Goal: Communication & Community: Answer question/provide support

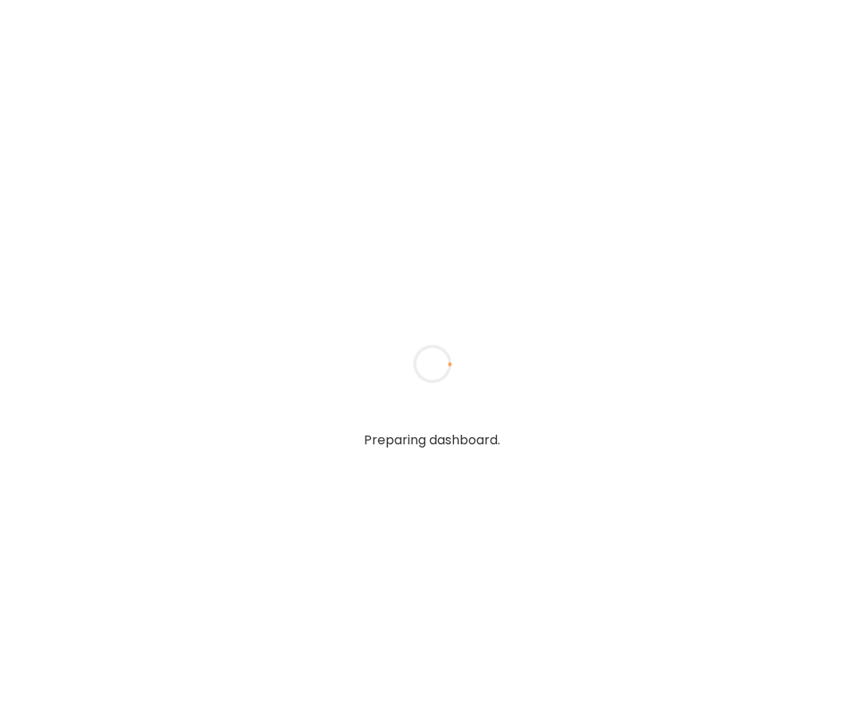
type textarea "**********"
type input "**********"
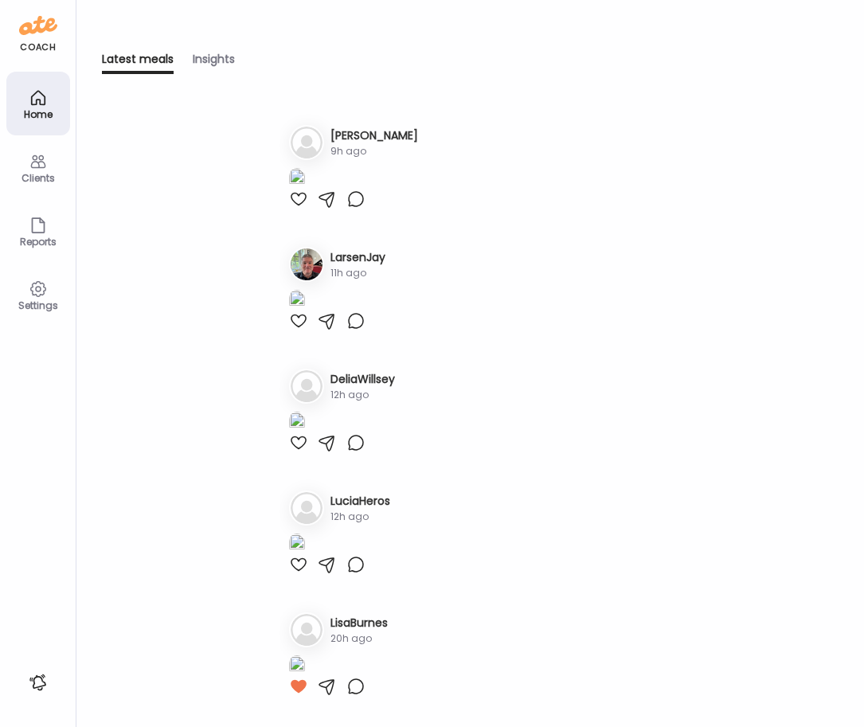
type input "**********"
click at [45, 174] on div "Clients" at bounding box center [38, 178] width 57 height 10
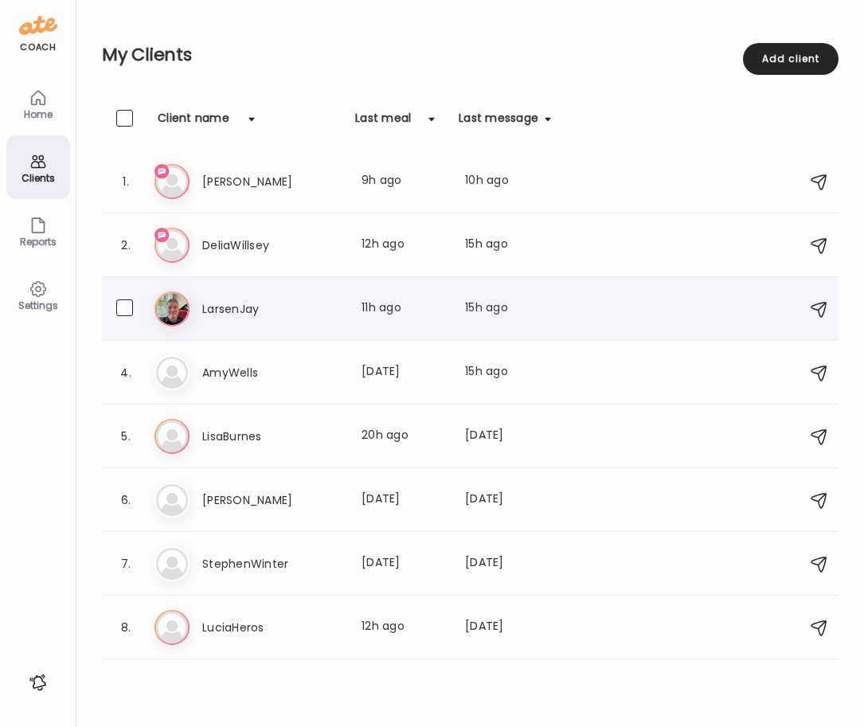
click at [237, 319] on div "La LarsenJay Last meal: 11h ago Last message: 15h ago You: Well done" at bounding box center [472, 308] width 636 height 35
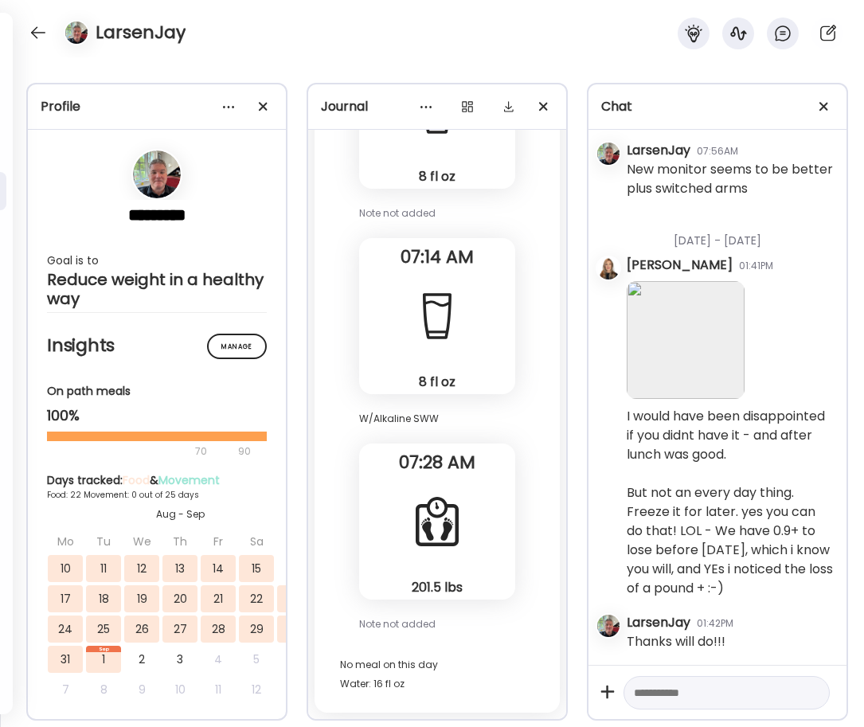
scroll to position [12236, 0]
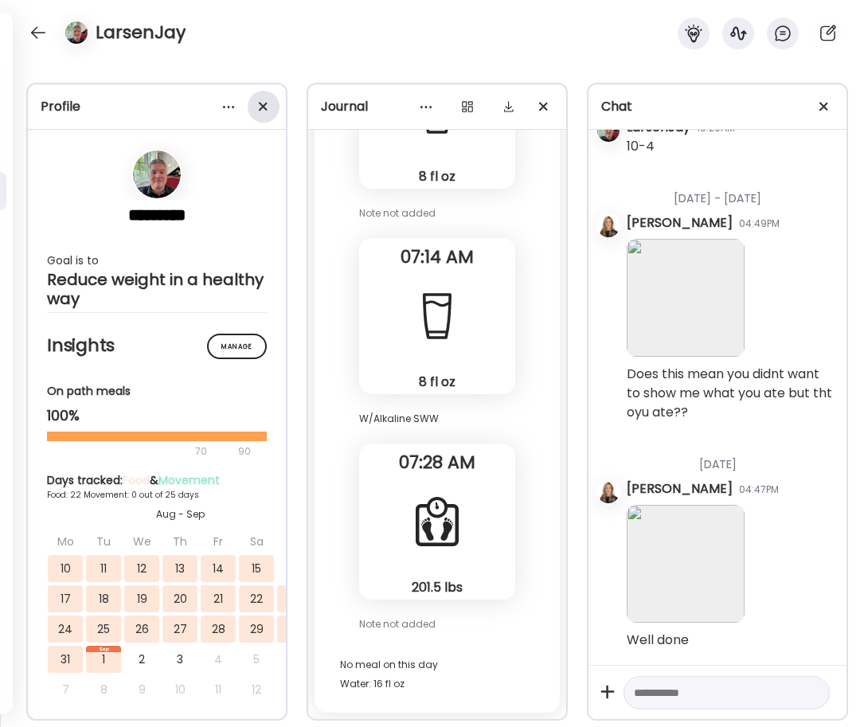
click at [266, 110] on div at bounding box center [264, 107] width 32 height 32
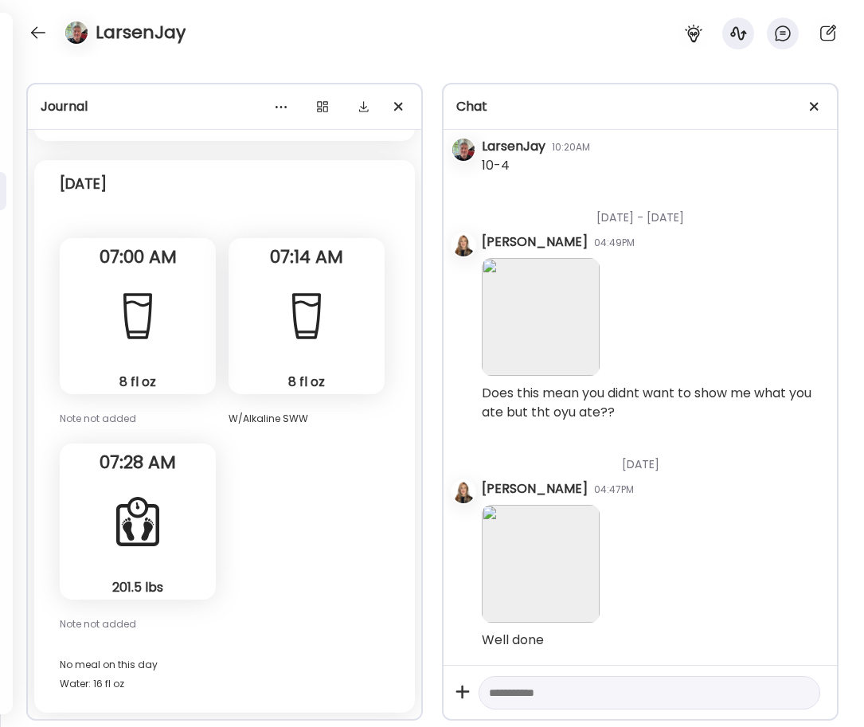
scroll to position [51607, 0]
click at [339, 385] on div "[DATE] 8 fl oz Water Note not added 07:00 AM 8 fl oz Water W/Alkaline SWW 07:14…" at bounding box center [224, 436] width 381 height 553
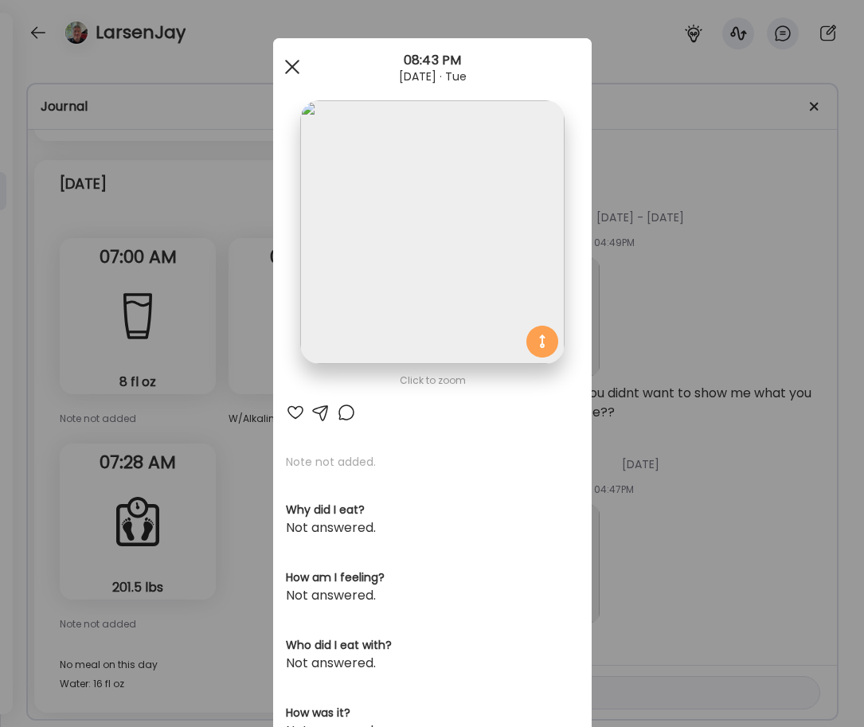
click at [291, 68] on div at bounding box center [292, 67] width 32 height 32
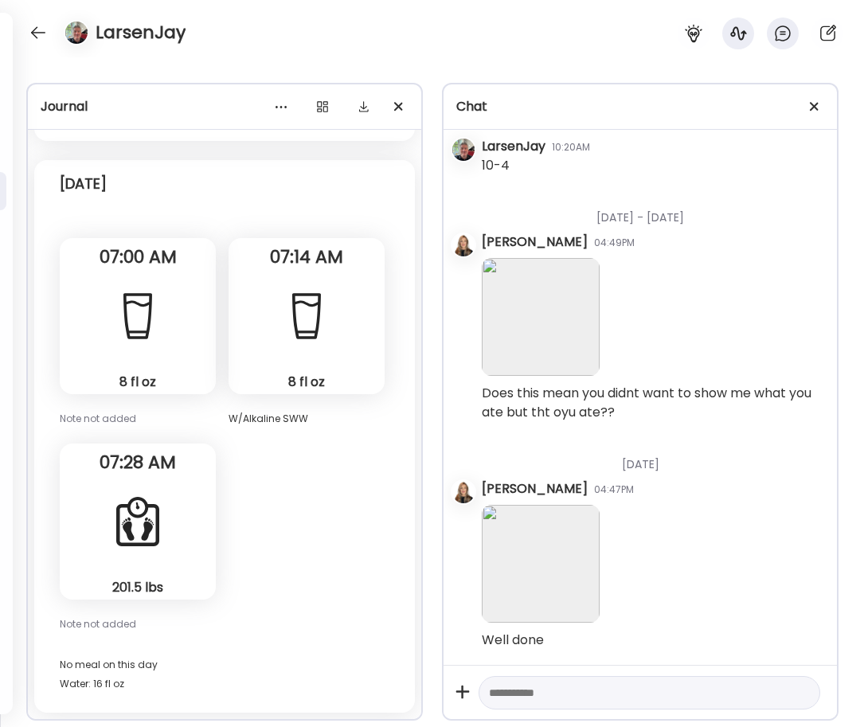
scroll to position [51258, 0]
click at [327, 102] on div at bounding box center [323, 107] width 32 height 32
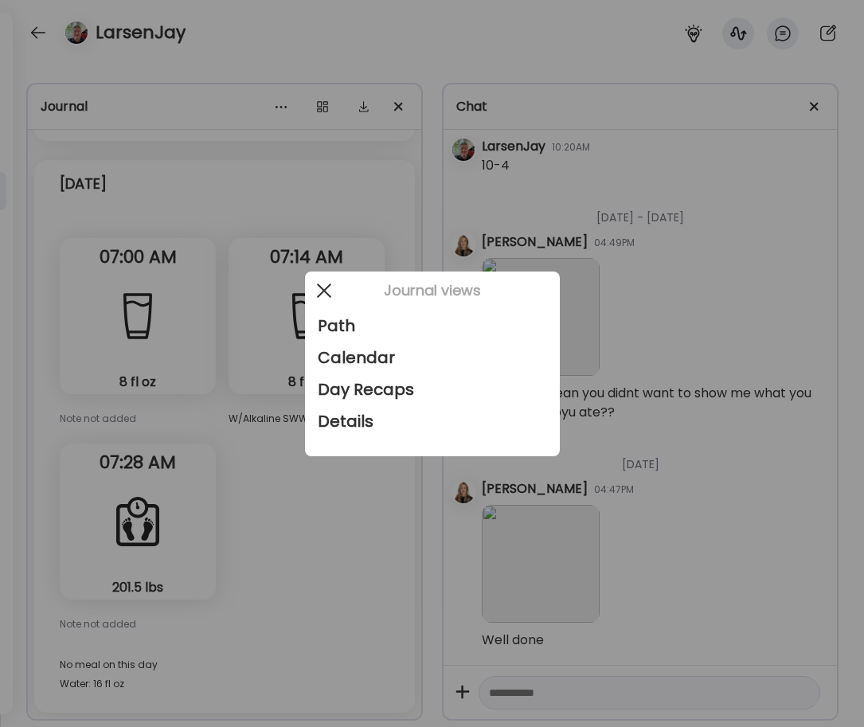
click at [309, 291] on div at bounding box center [324, 291] width 32 height 32
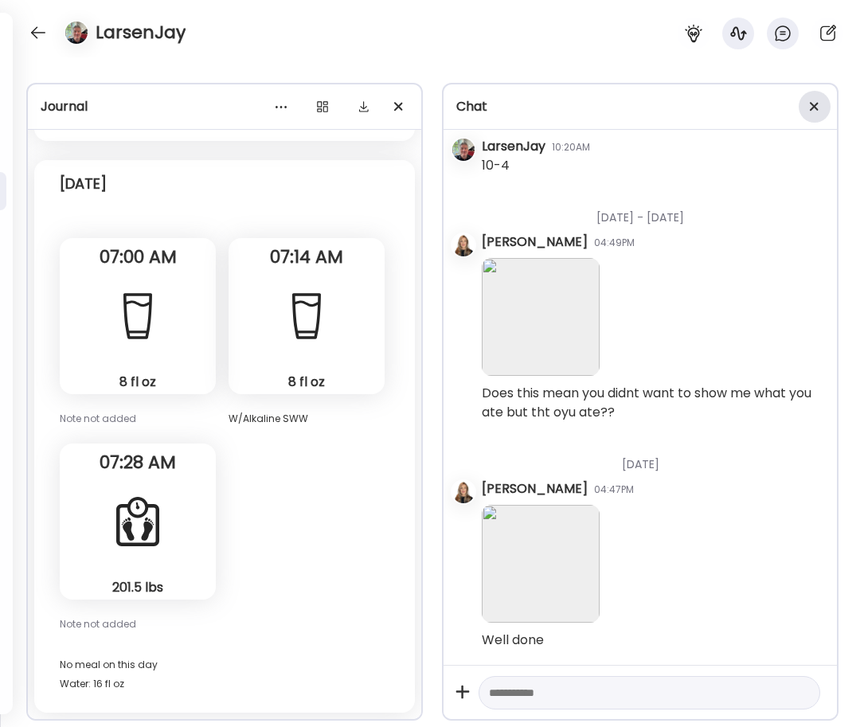
click at [814, 115] on div at bounding box center [815, 107] width 32 height 32
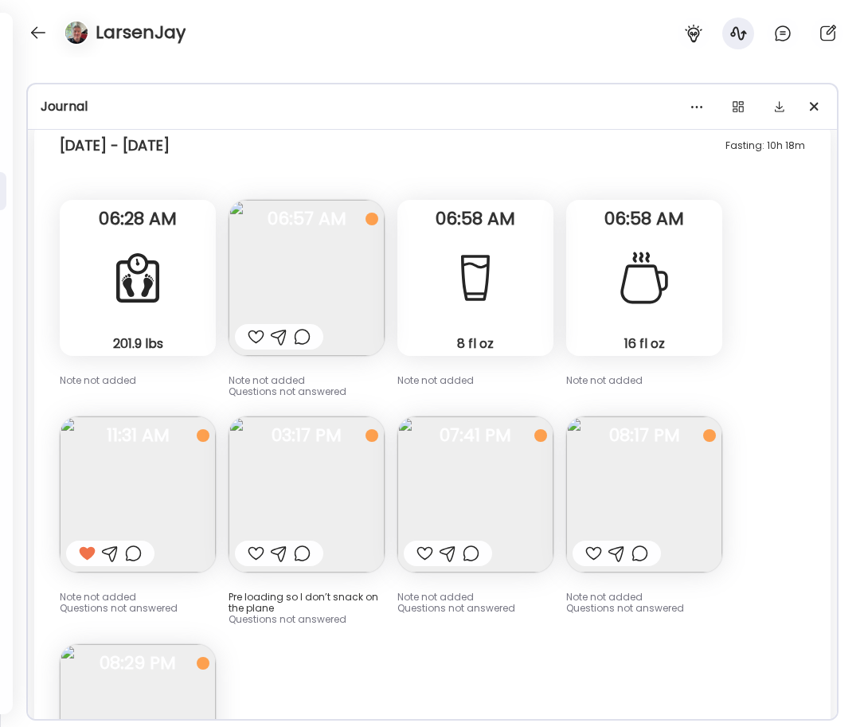
scroll to position [15690, 0]
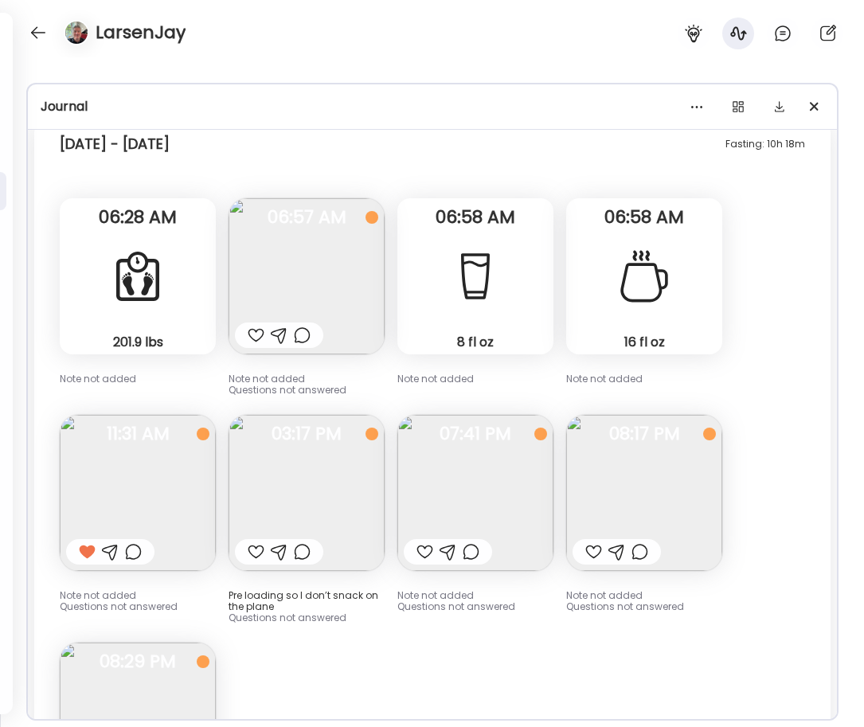
click at [474, 460] on img at bounding box center [475, 493] width 156 height 156
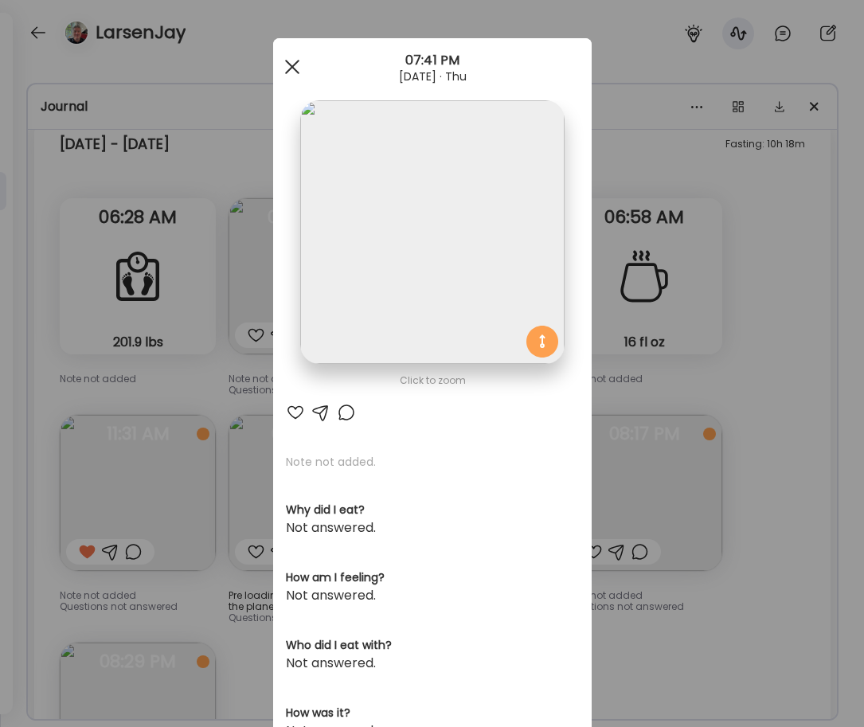
click at [287, 69] on span at bounding box center [291, 67] width 14 height 14
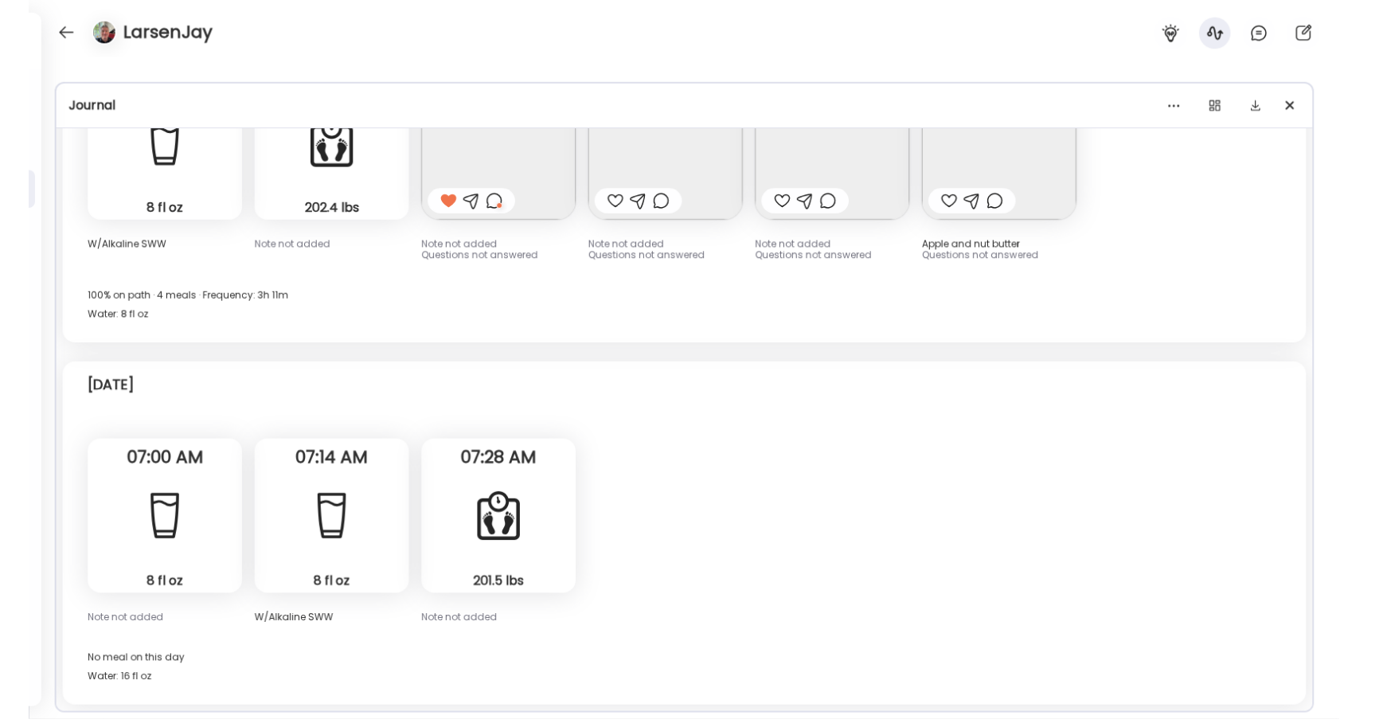
scroll to position [14581, 0]
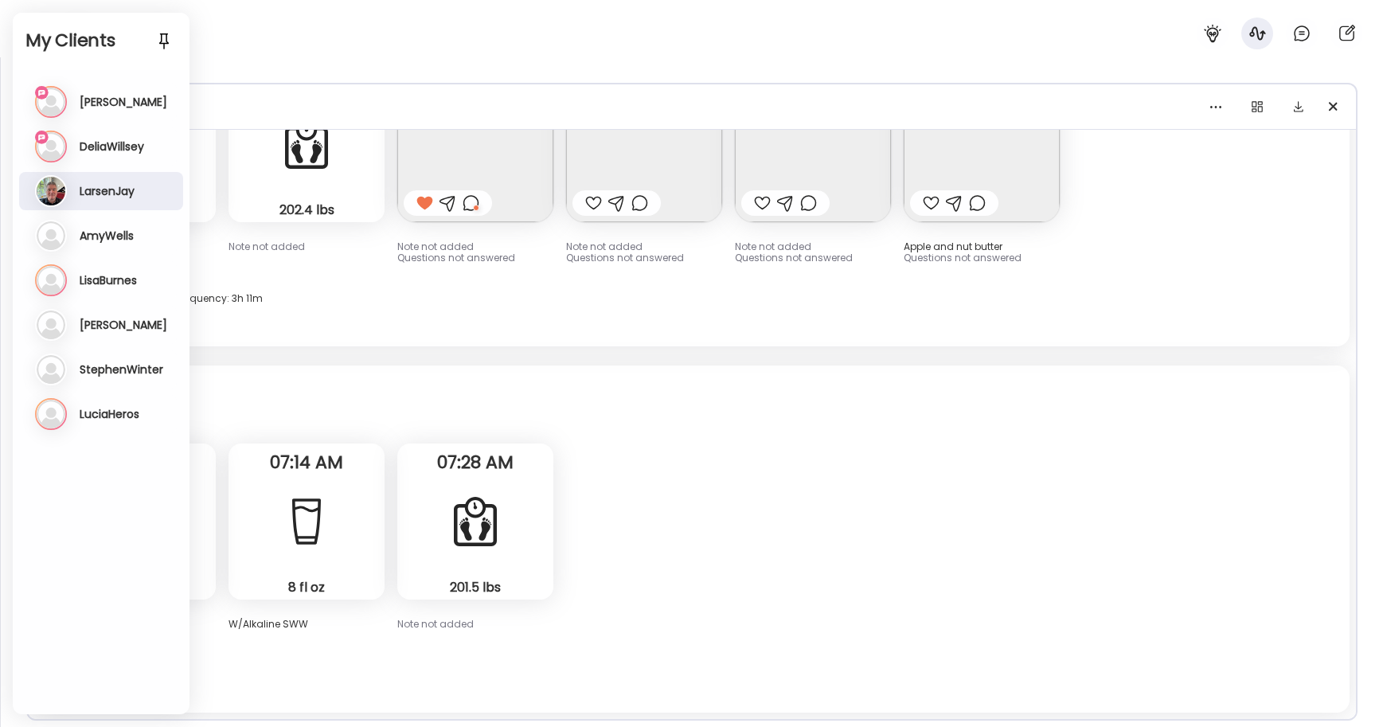
click at [119, 158] on div "De DeliaWillsey Last meal: 12h ago Last message: 15h ago [DATE] at 11. Remind m…" at bounding box center [102, 147] width 135 height 32
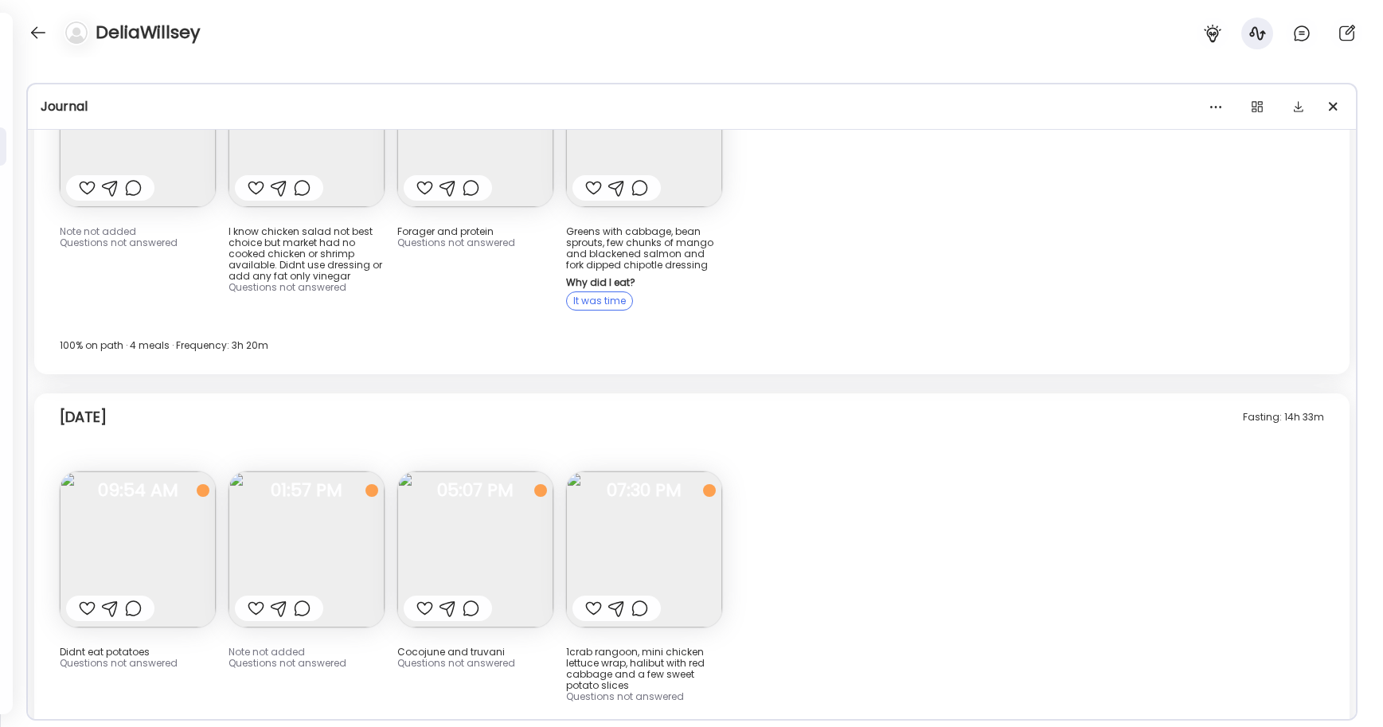
scroll to position [360213, 0]
click at [41, 37] on div at bounding box center [37, 32] width 25 height 25
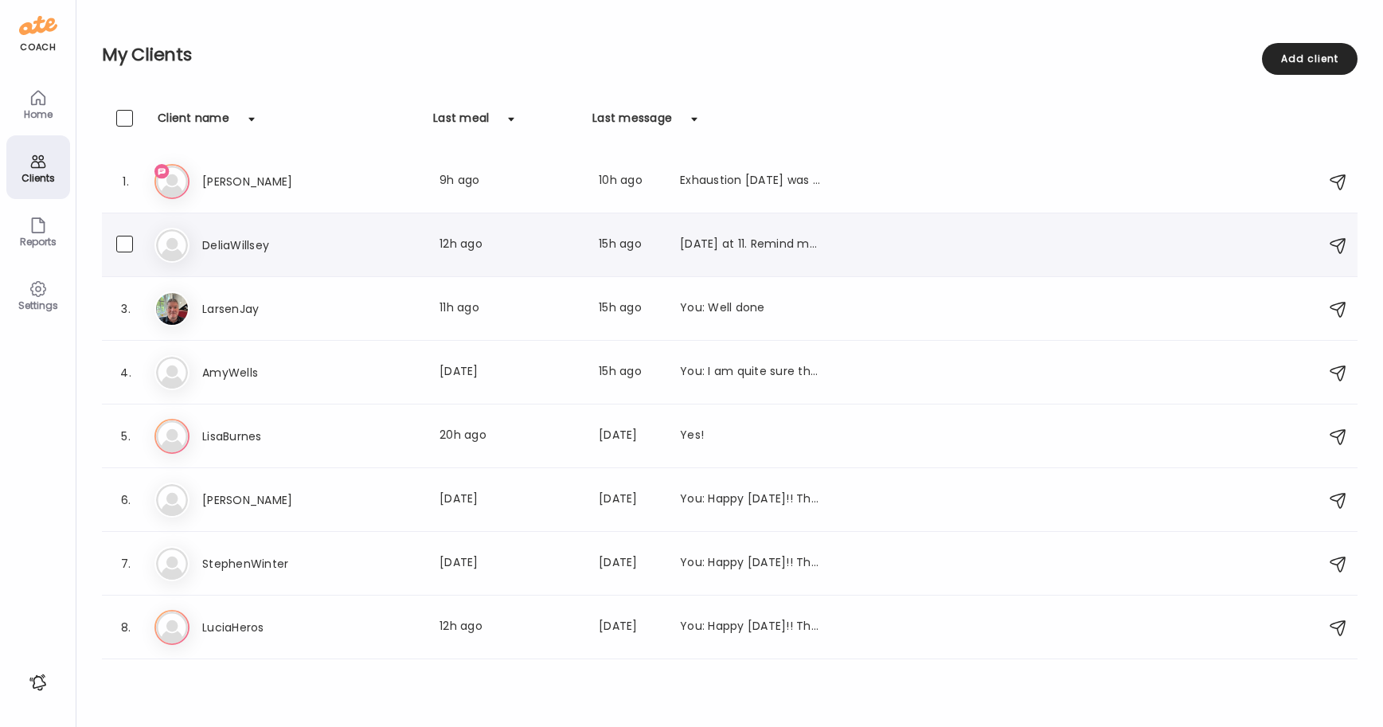
click at [228, 236] on h3 "DeliaWillsey" at bounding box center [272, 245] width 140 height 19
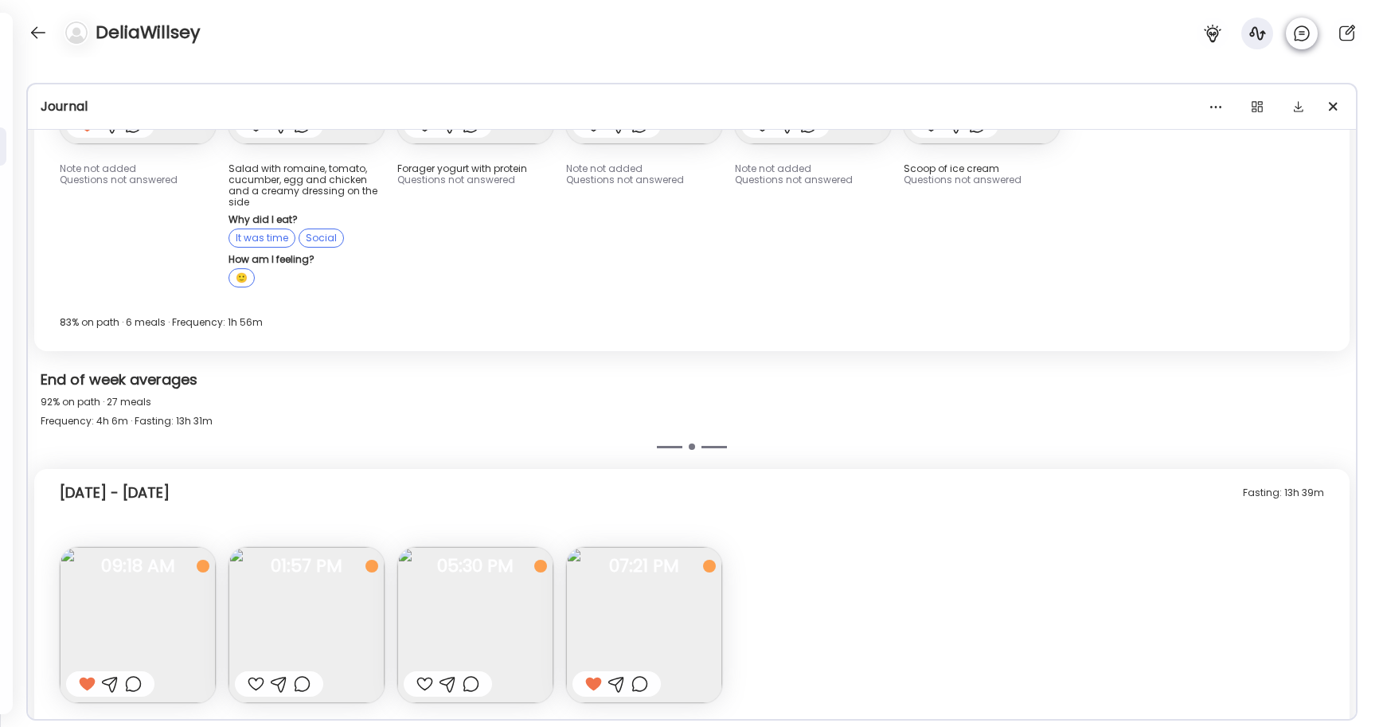
click at [863, 38] on icon at bounding box center [1301, 33] width 19 height 19
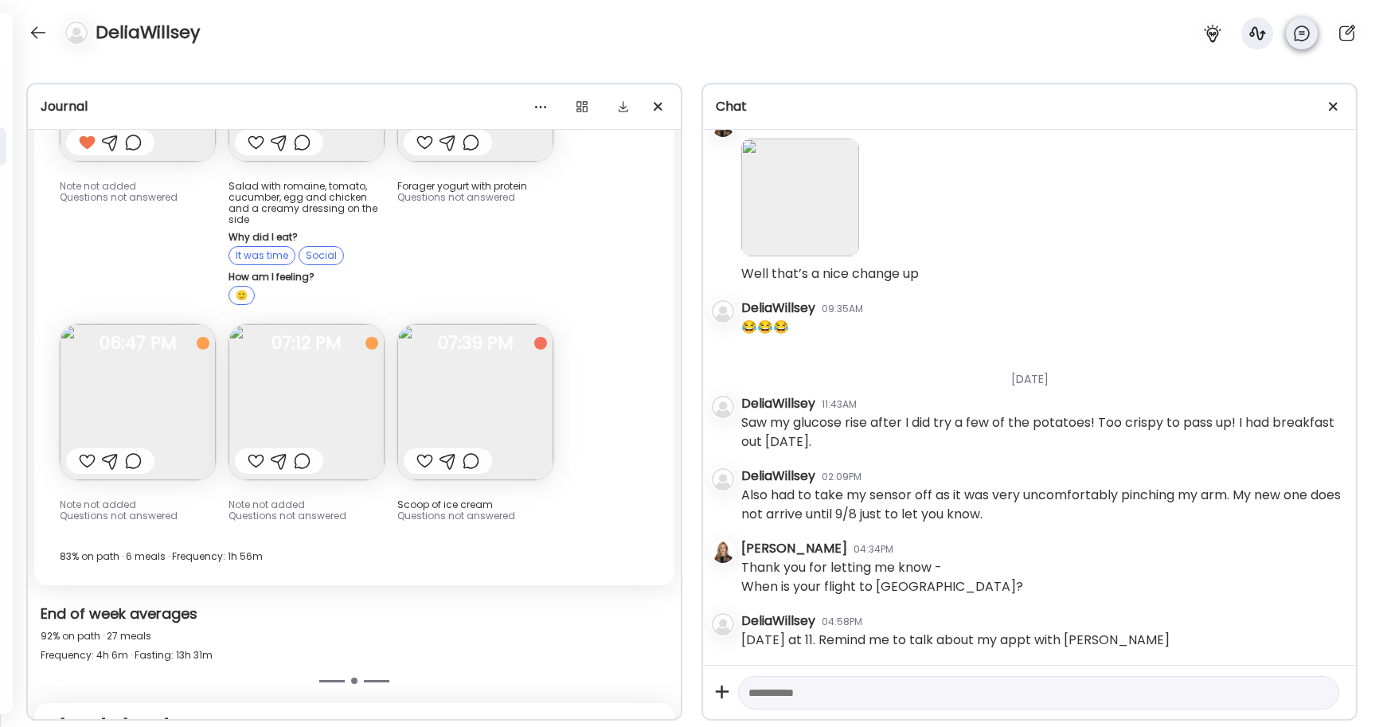
scroll to position [16219, 0]
click at [784, 688] on textarea at bounding box center [1025, 692] width 552 height 19
type textarea "**********"
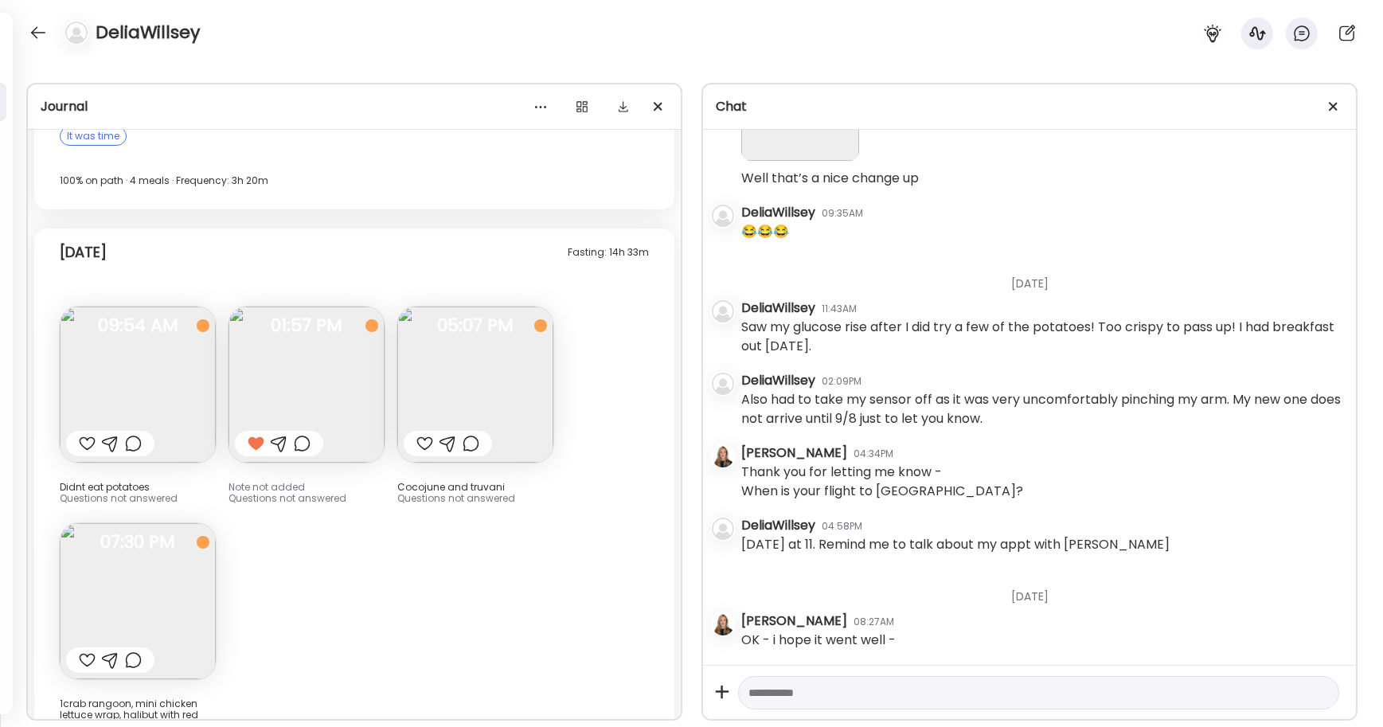
scroll to position [16030, 0]
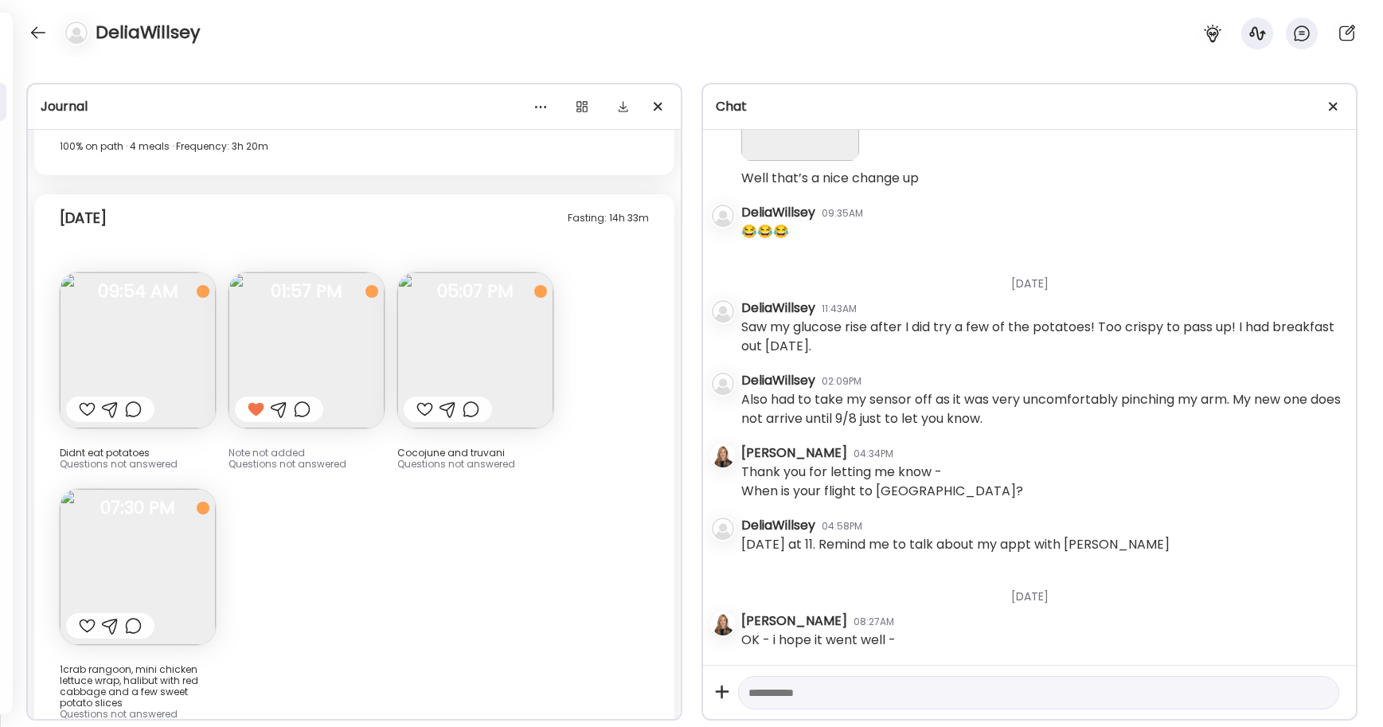
click at [804, 687] on textarea at bounding box center [1025, 692] width 552 height 19
type textarea "**********"
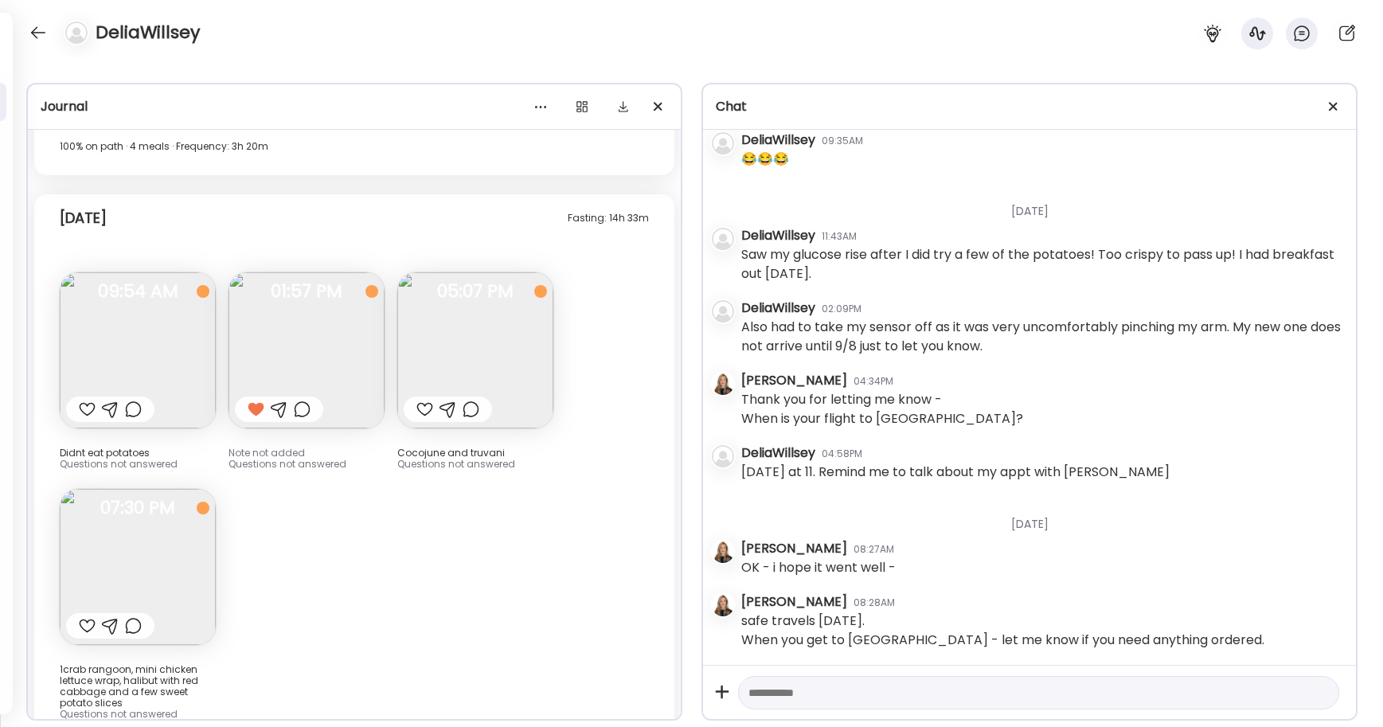
scroll to position [16388, 0]
click at [85, 400] on div at bounding box center [87, 409] width 17 height 19
click at [427, 400] on div at bounding box center [424, 409] width 17 height 19
click at [88, 616] on div at bounding box center [87, 625] width 17 height 19
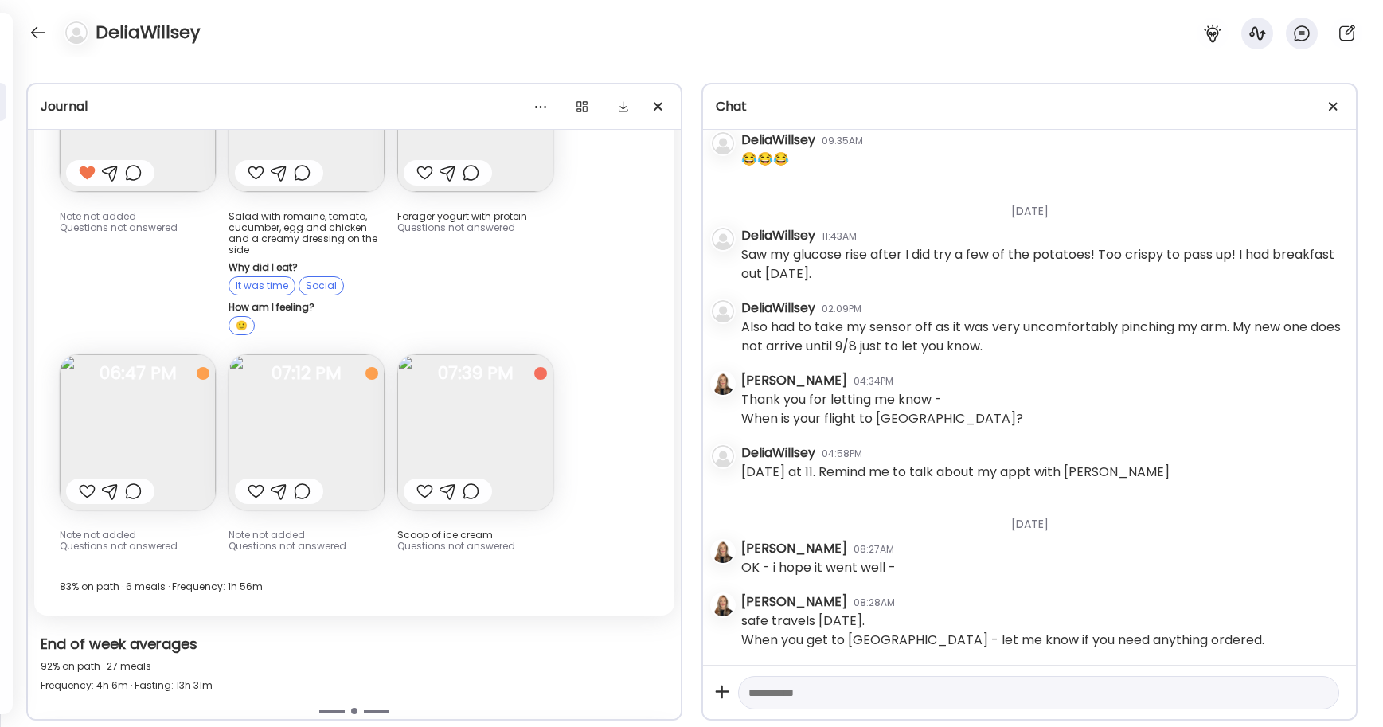
scroll to position [14756, 0]
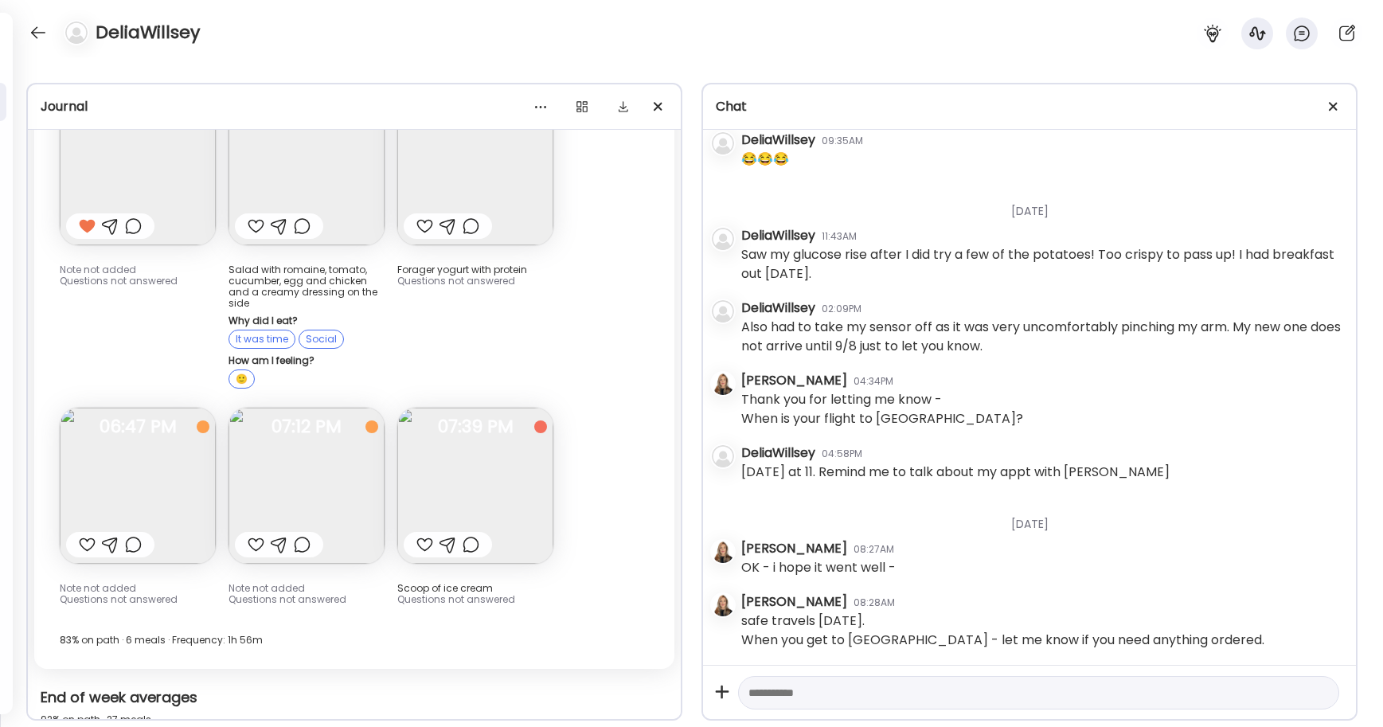
click at [259, 535] on div at bounding box center [256, 544] width 17 height 19
click at [88, 535] on div at bounding box center [87, 544] width 17 height 19
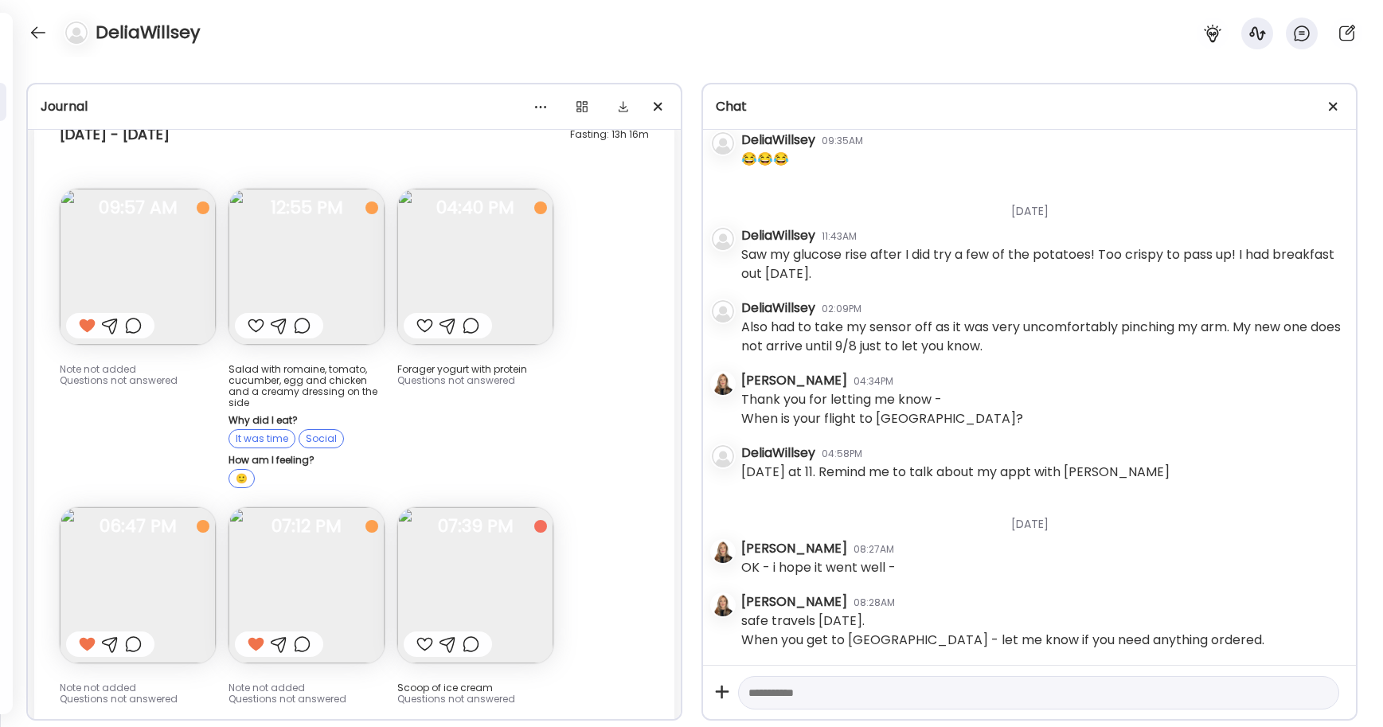
scroll to position [14650, 0]
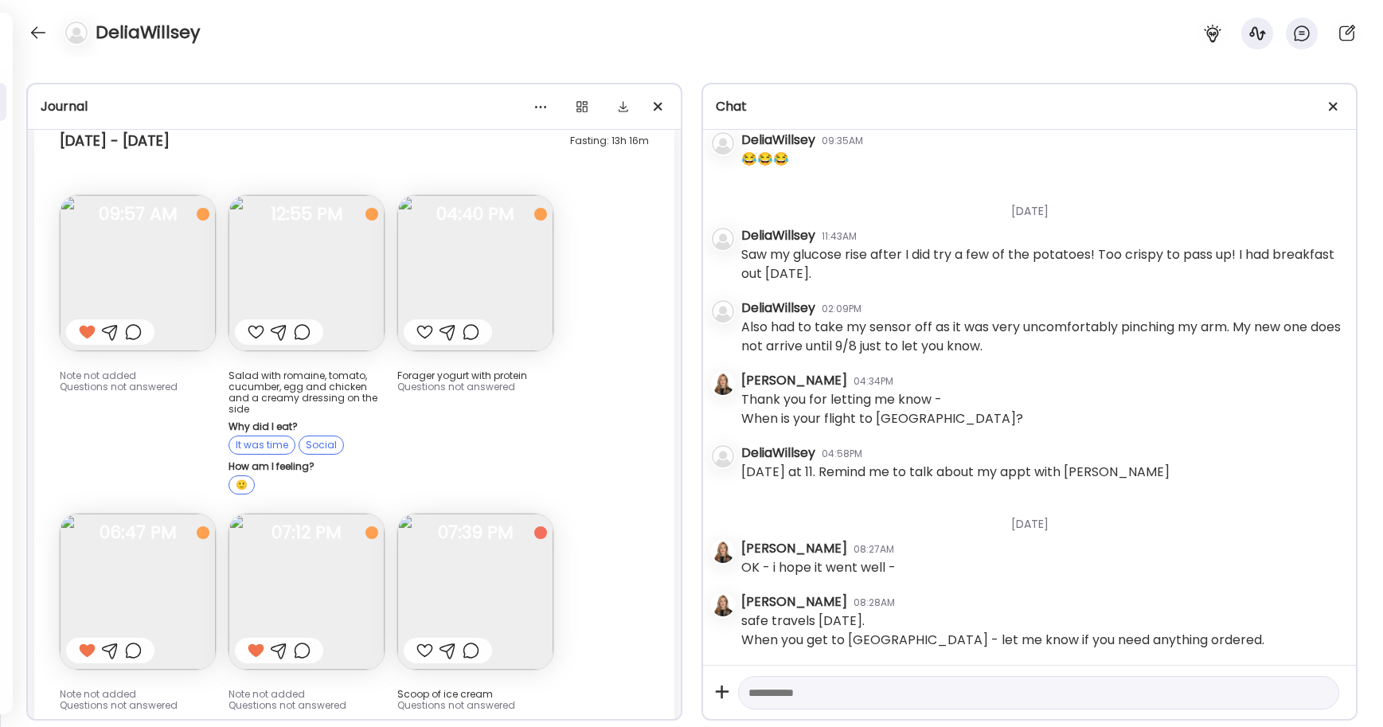
click at [424, 323] on div at bounding box center [424, 332] width 17 height 19
click at [256, 323] on div at bounding box center [256, 332] width 17 height 19
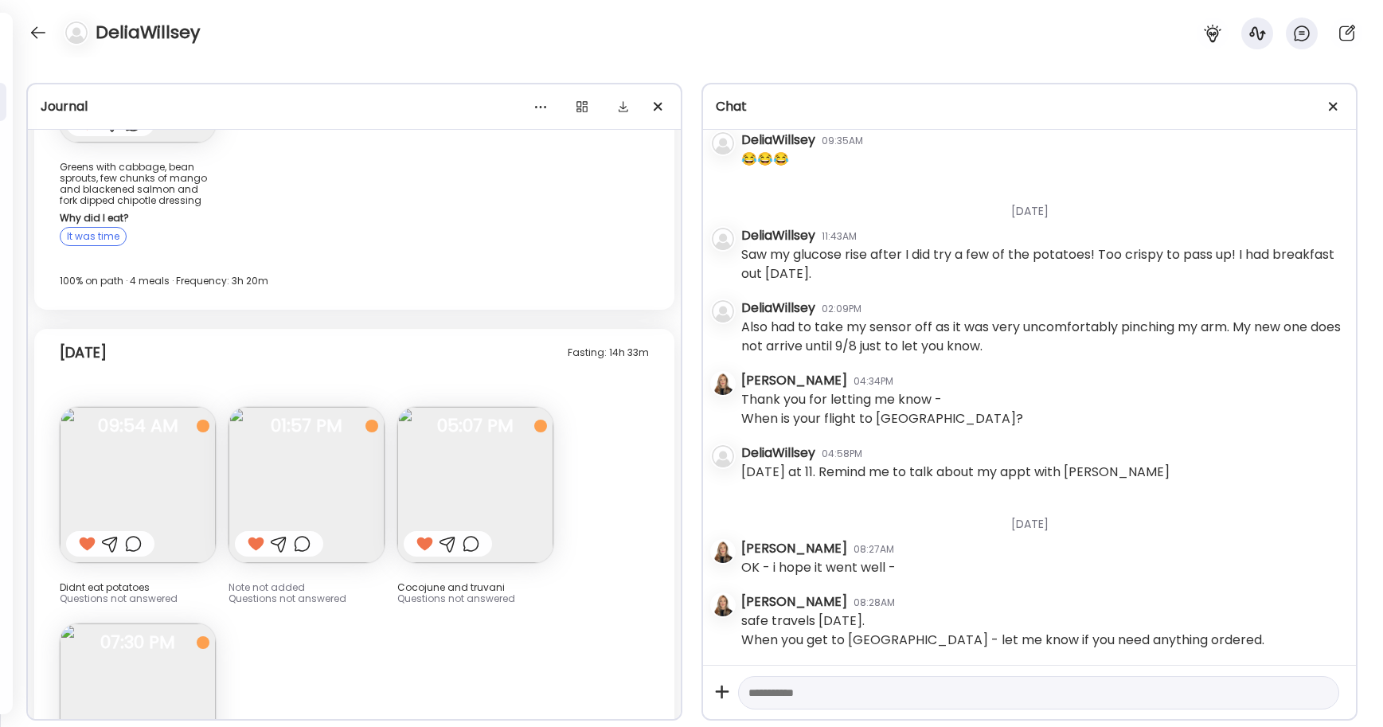
scroll to position [15903, 0]
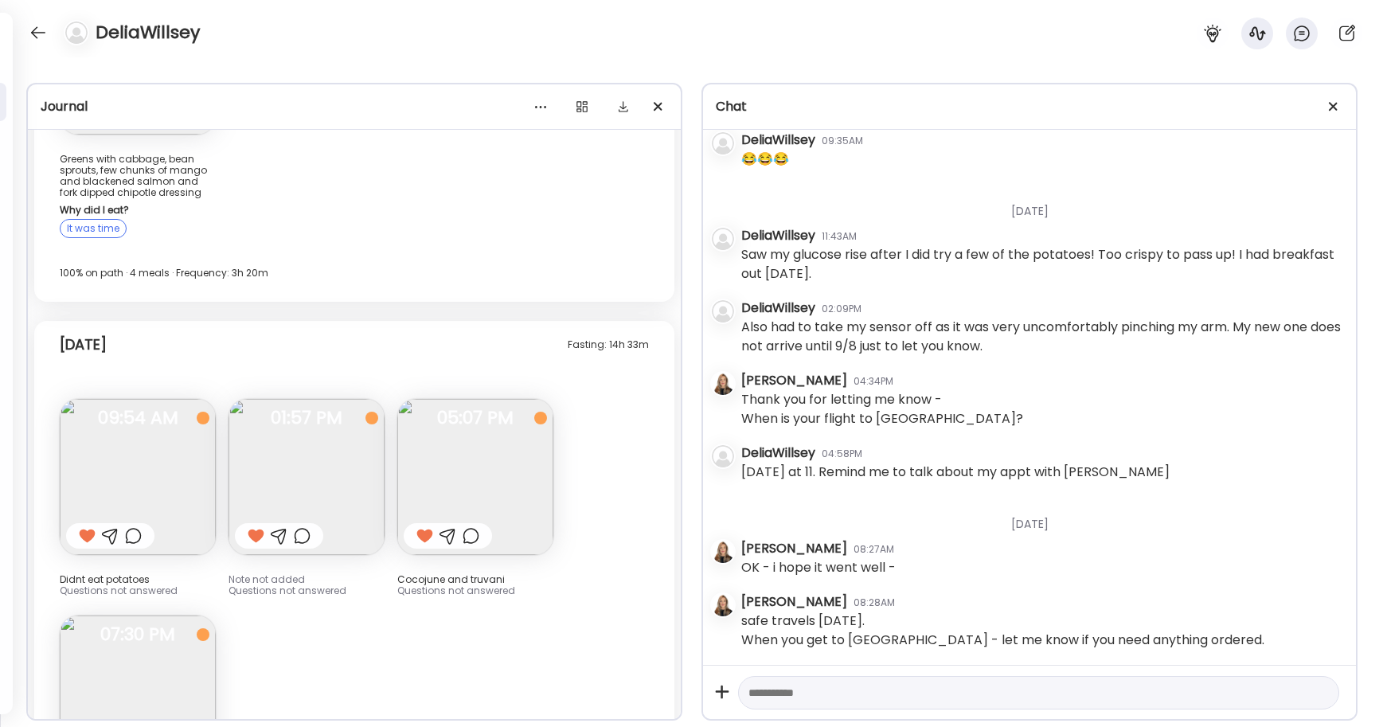
click at [340, 399] on img at bounding box center [307, 477] width 156 height 156
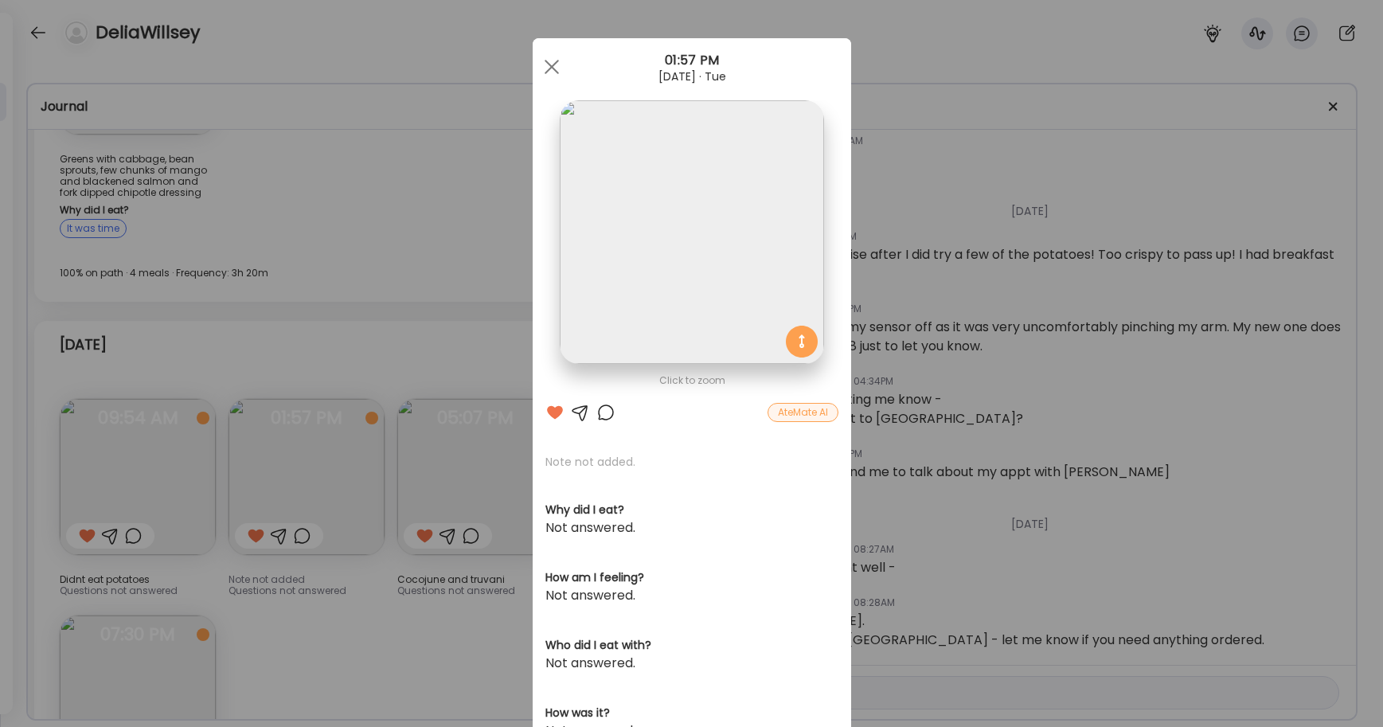
click at [703, 201] on img at bounding box center [692, 232] width 264 height 264
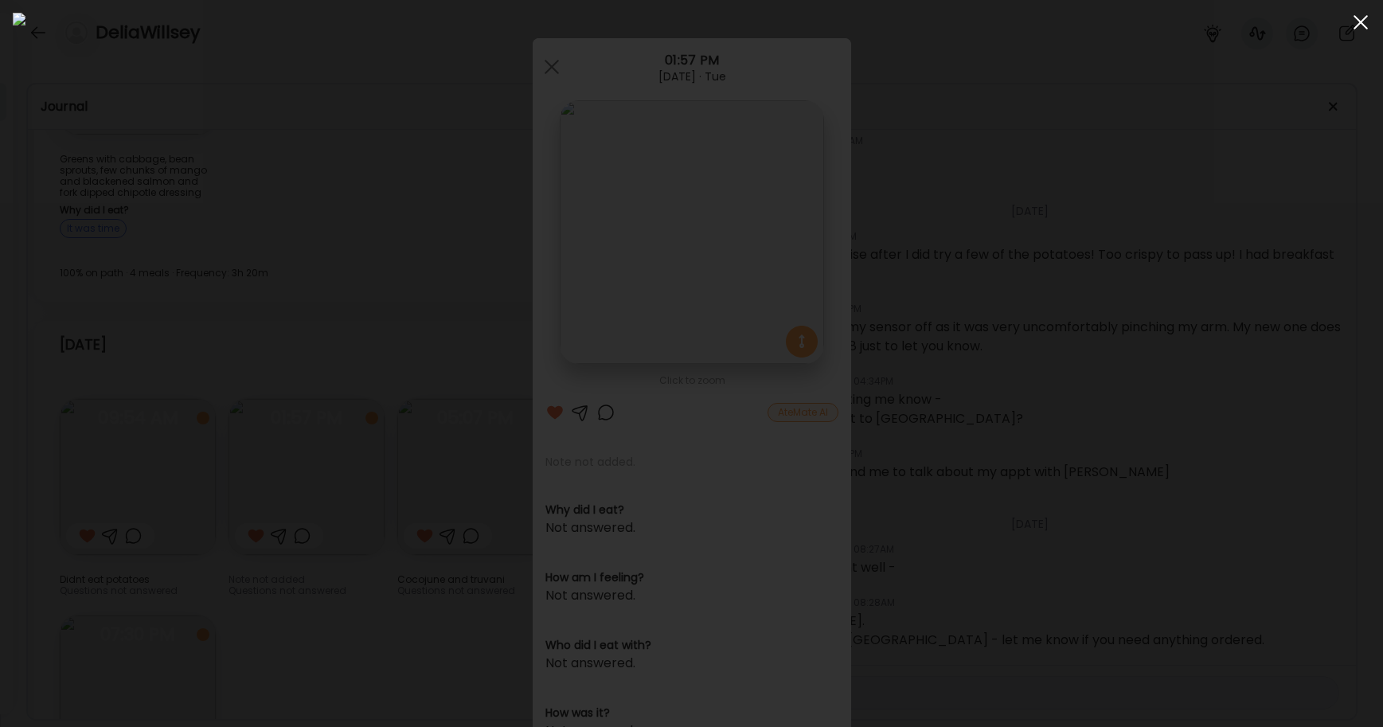
click at [863, 23] on div at bounding box center [1361, 22] width 32 height 32
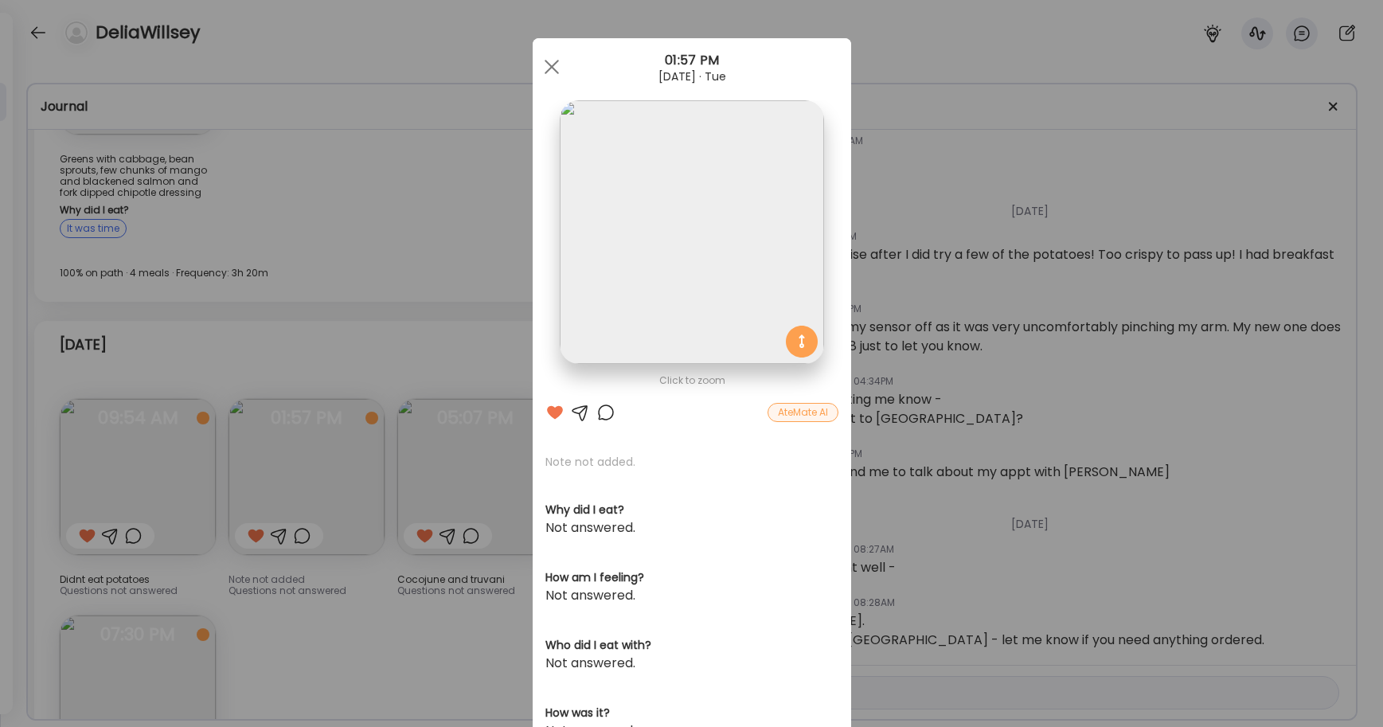
click at [422, 354] on div "Ate Coach Dashboard Wahoo! It’s official Take a moment to set up your Coach Pro…" at bounding box center [691, 363] width 1383 height 727
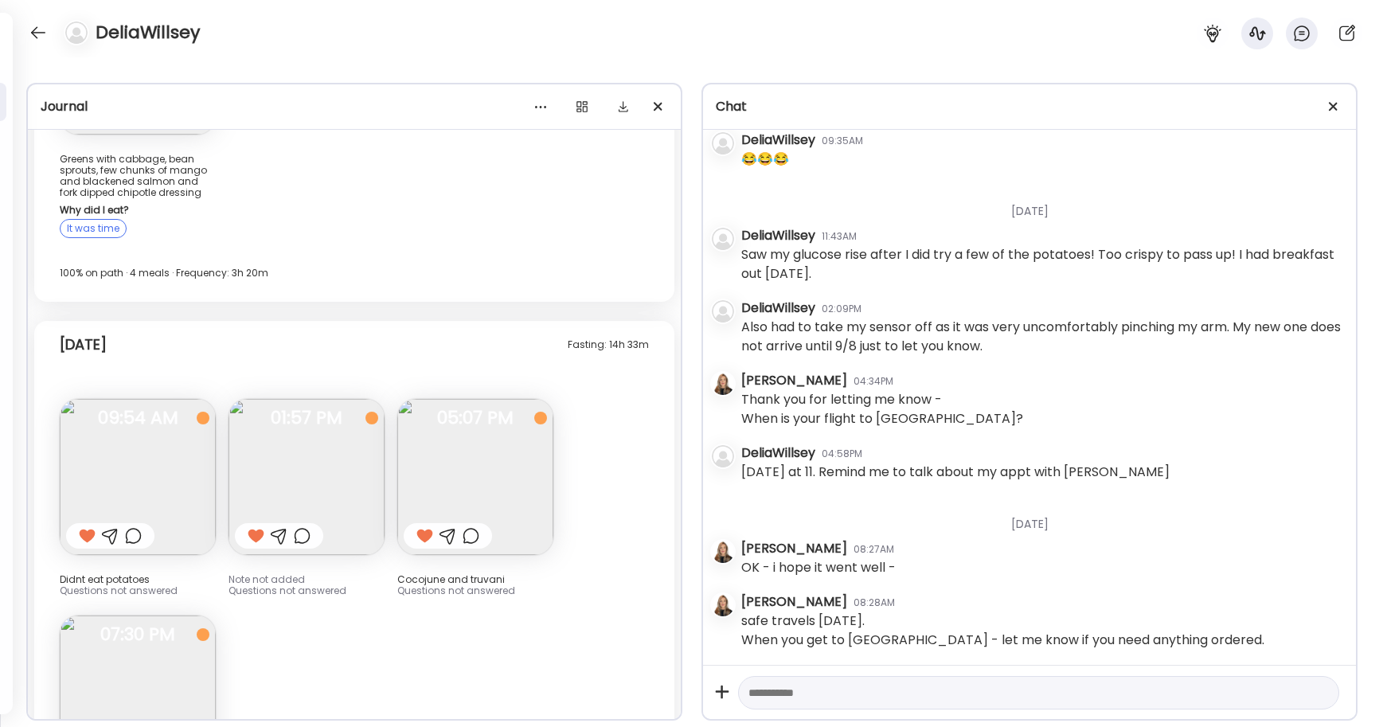
click at [422, 411] on span "05:07 PM" at bounding box center [475, 418] width 156 height 14
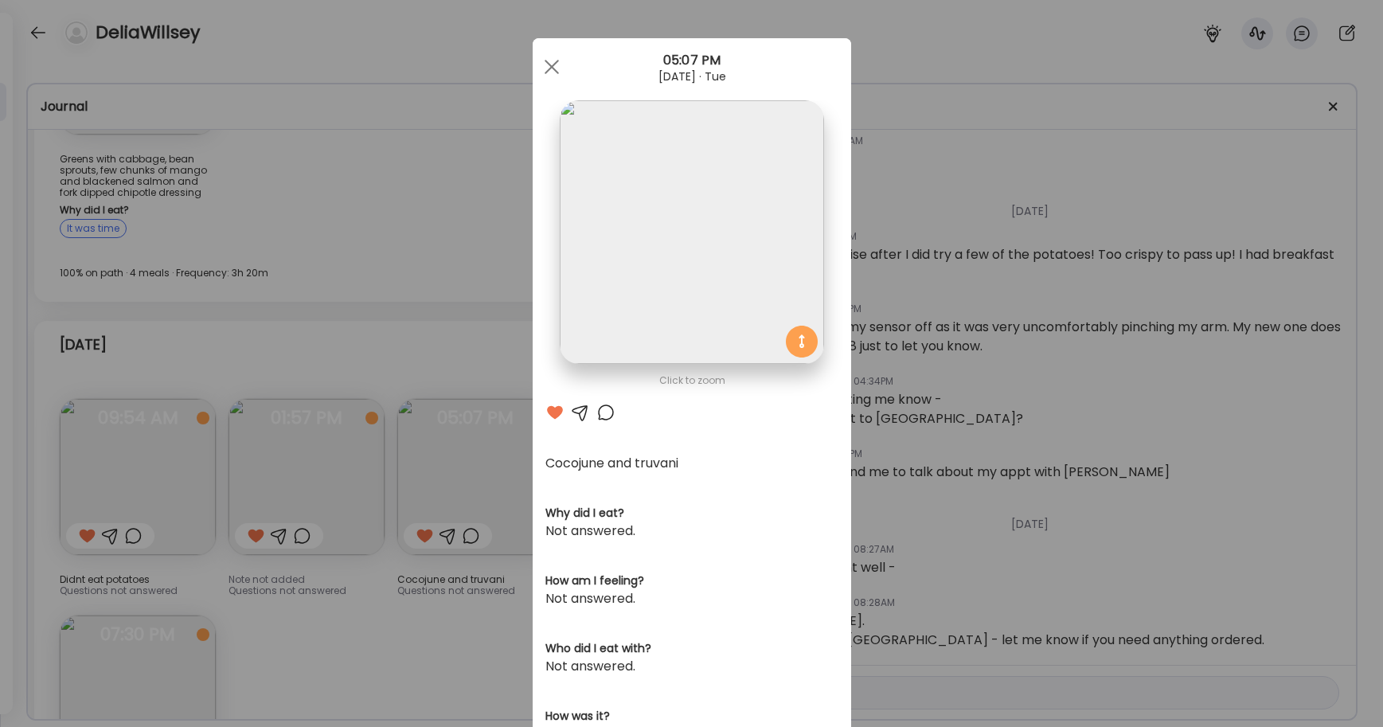
click at [127, 572] on div "Ate Coach Dashboard Wahoo! It’s official Take a moment to set up your Coach Pro…" at bounding box center [691, 363] width 1383 height 727
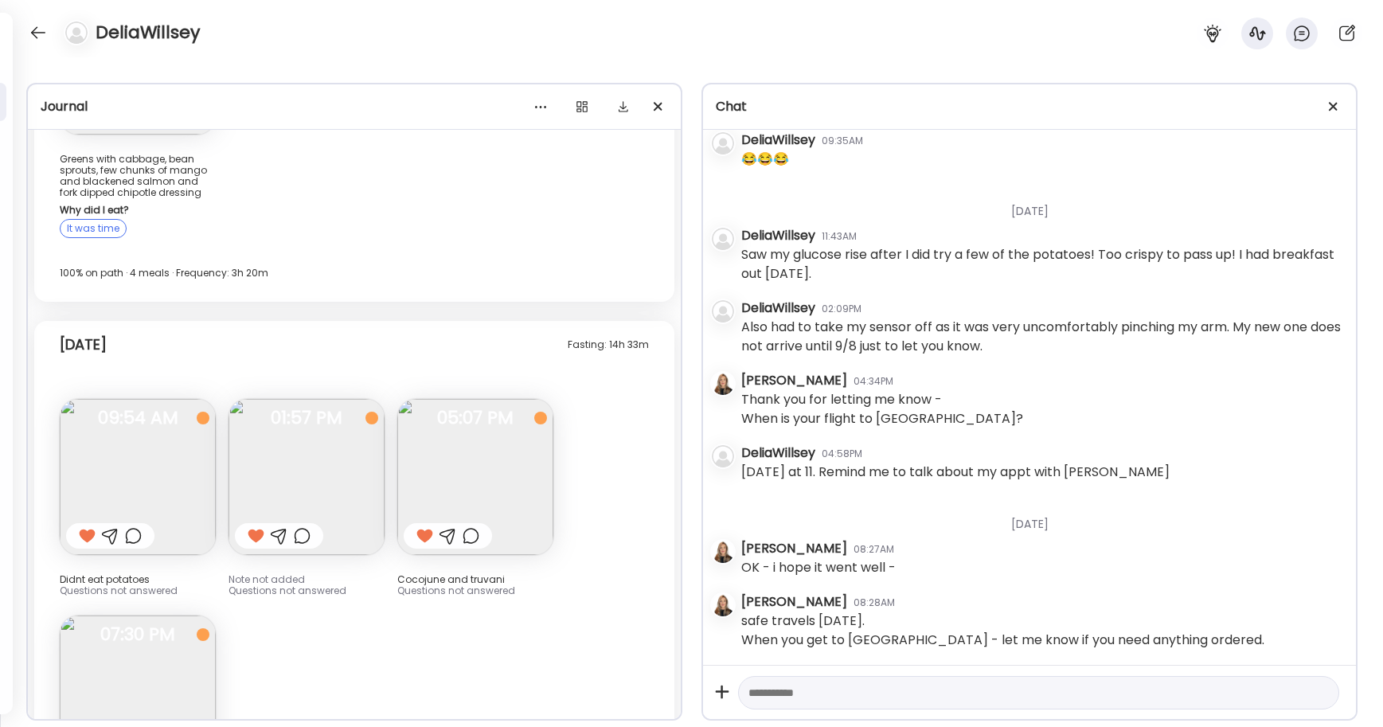
click at [127, 628] on span "07:30 PM" at bounding box center [138, 635] width 156 height 14
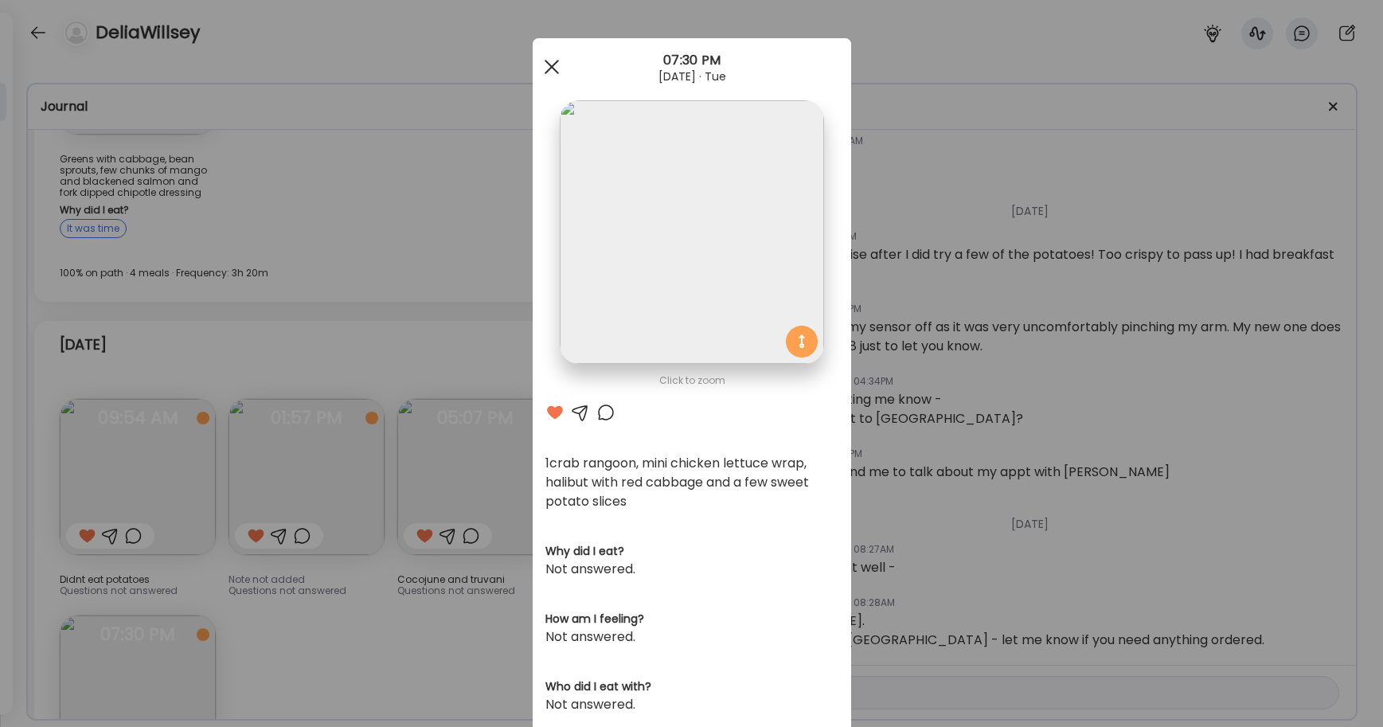
click at [549, 64] on span at bounding box center [551, 67] width 14 height 14
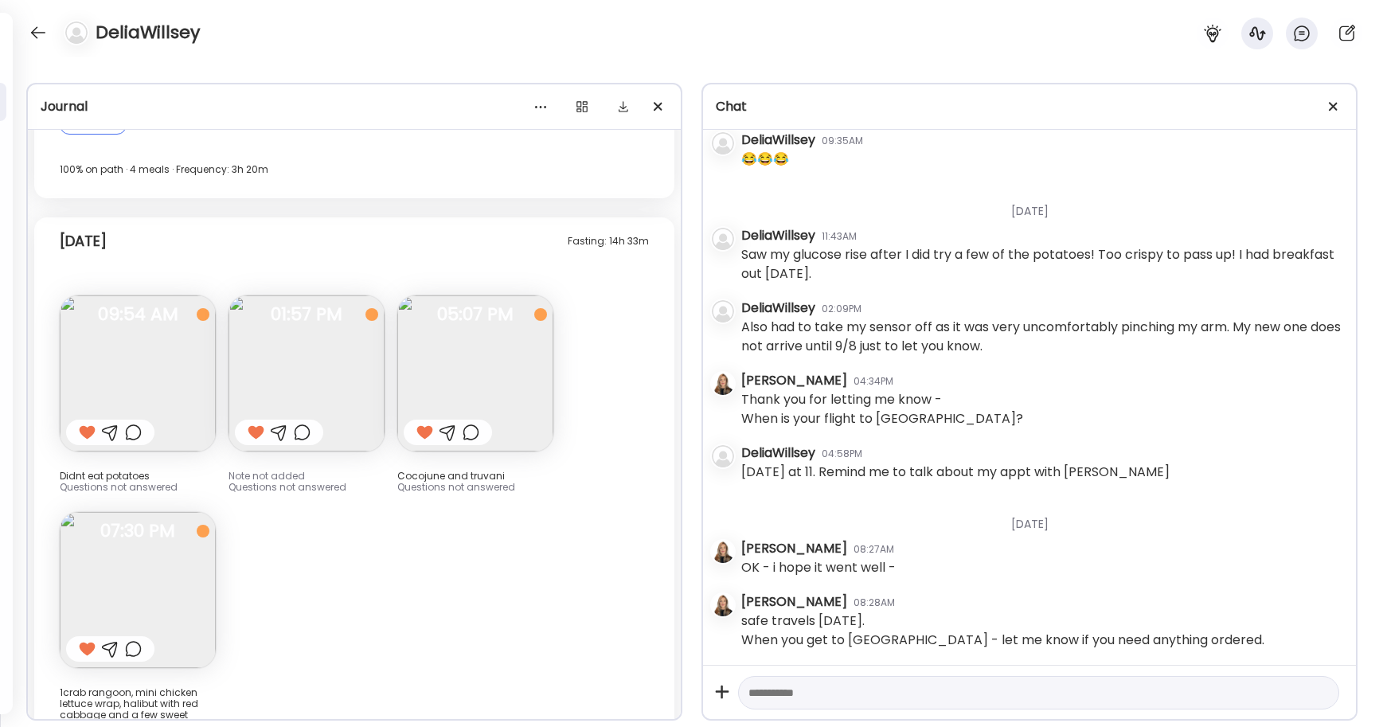
scroll to position [16030, 0]
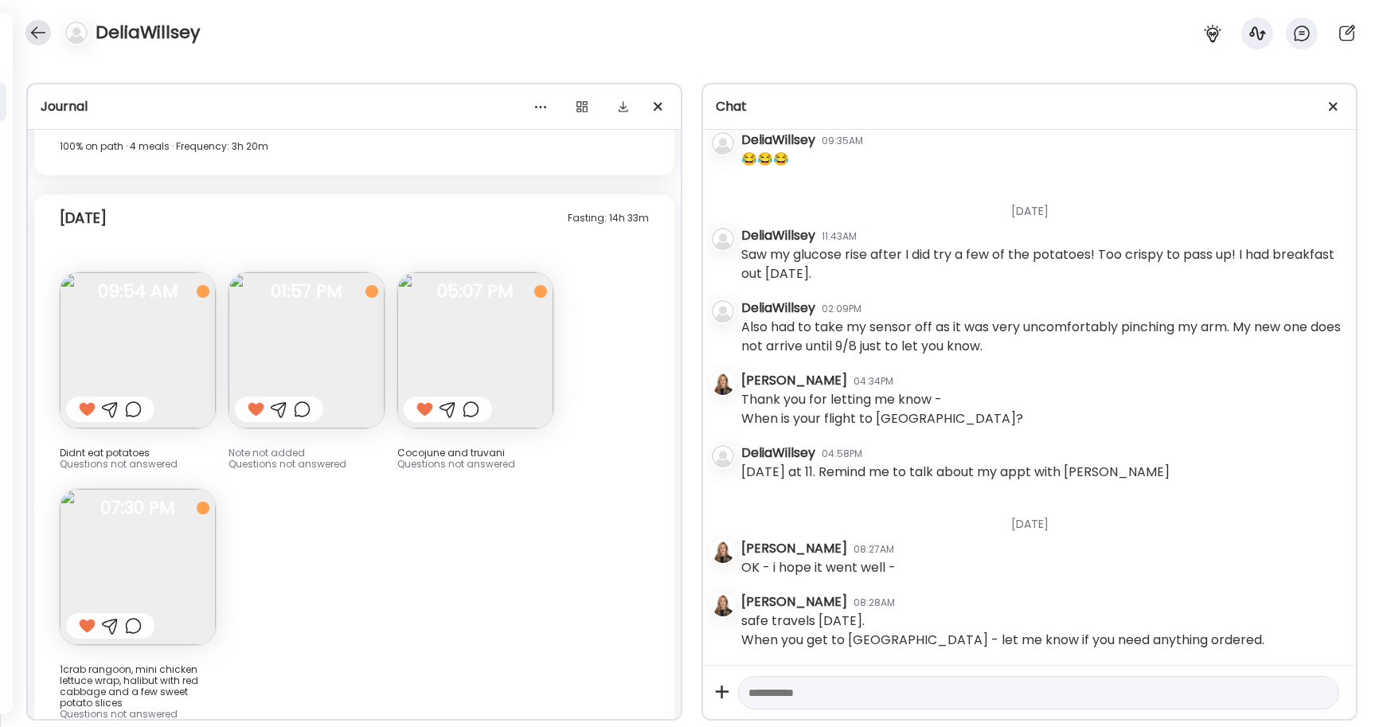
click at [43, 29] on div at bounding box center [37, 32] width 25 height 25
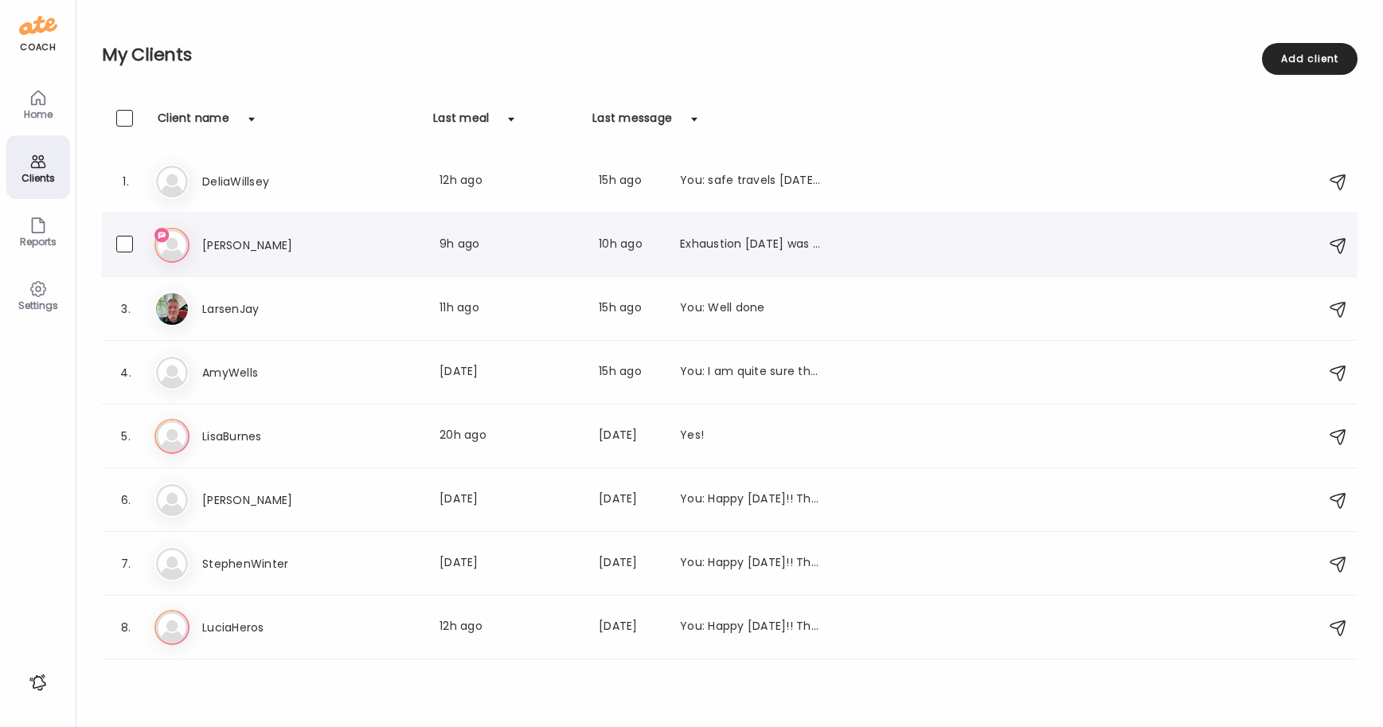
click at [207, 260] on div "Ma [PERSON_NAME] Last meal: 9h ago Last message: 10h ago Exhaustion [DATE] was …" at bounding box center [732, 245] width 1156 height 35
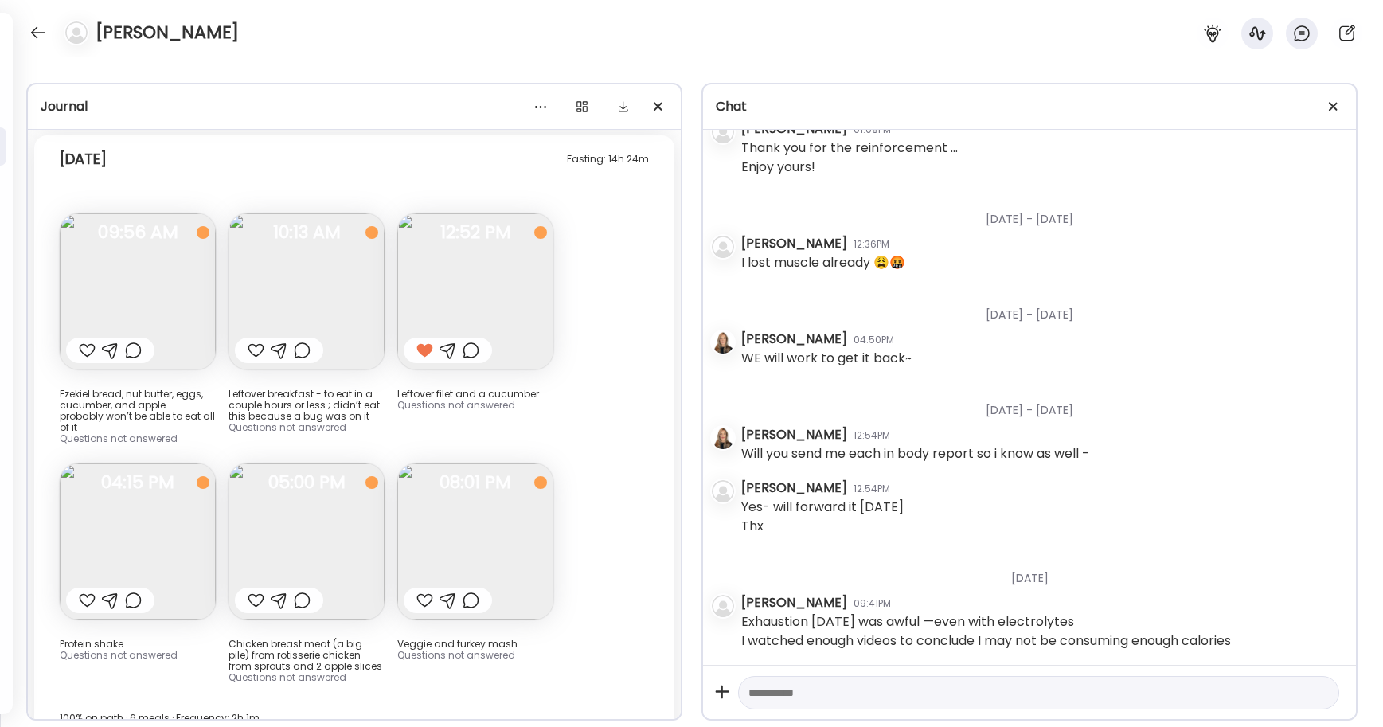
scroll to position [4190, 0]
click at [778, 691] on textarea at bounding box center [1025, 692] width 552 height 19
click at [141, 526] on img at bounding box center [138, 541] width 156 height 156
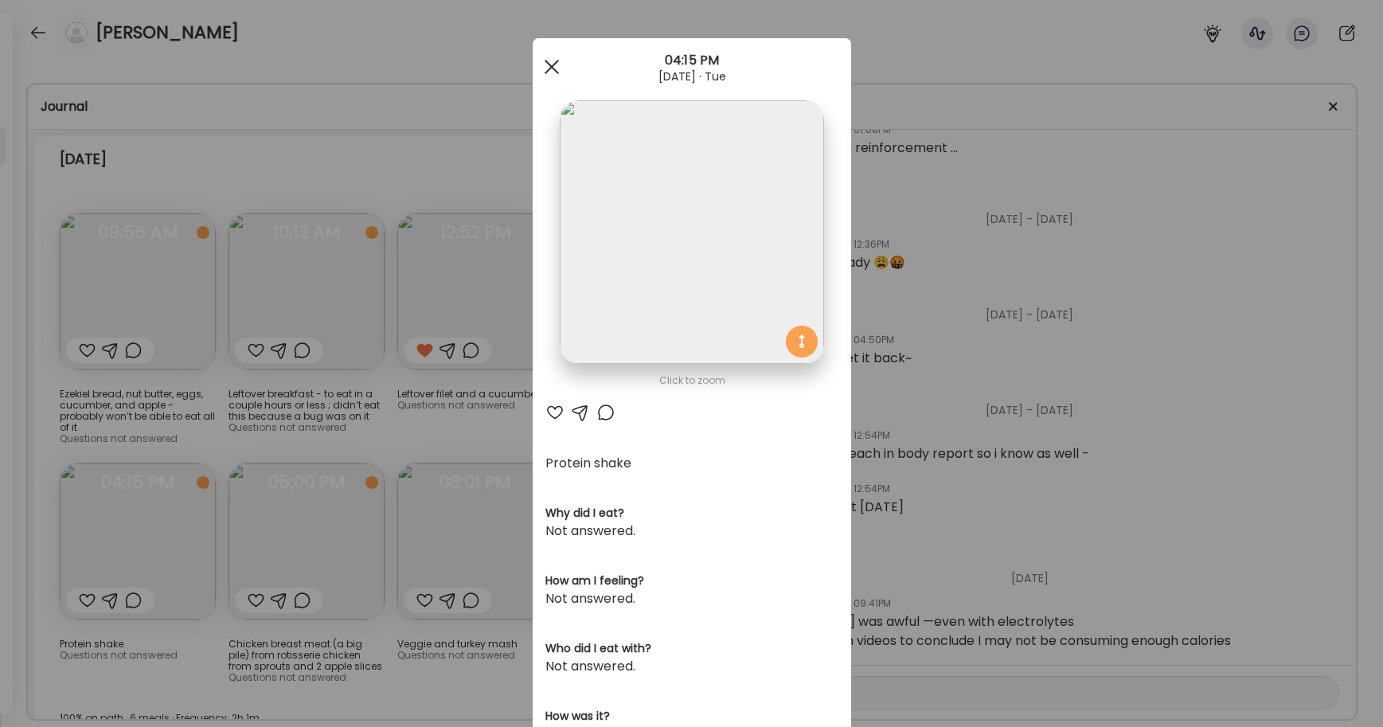
click at [549, 64] on span at bounding box center [551, 67] width 14 height 14
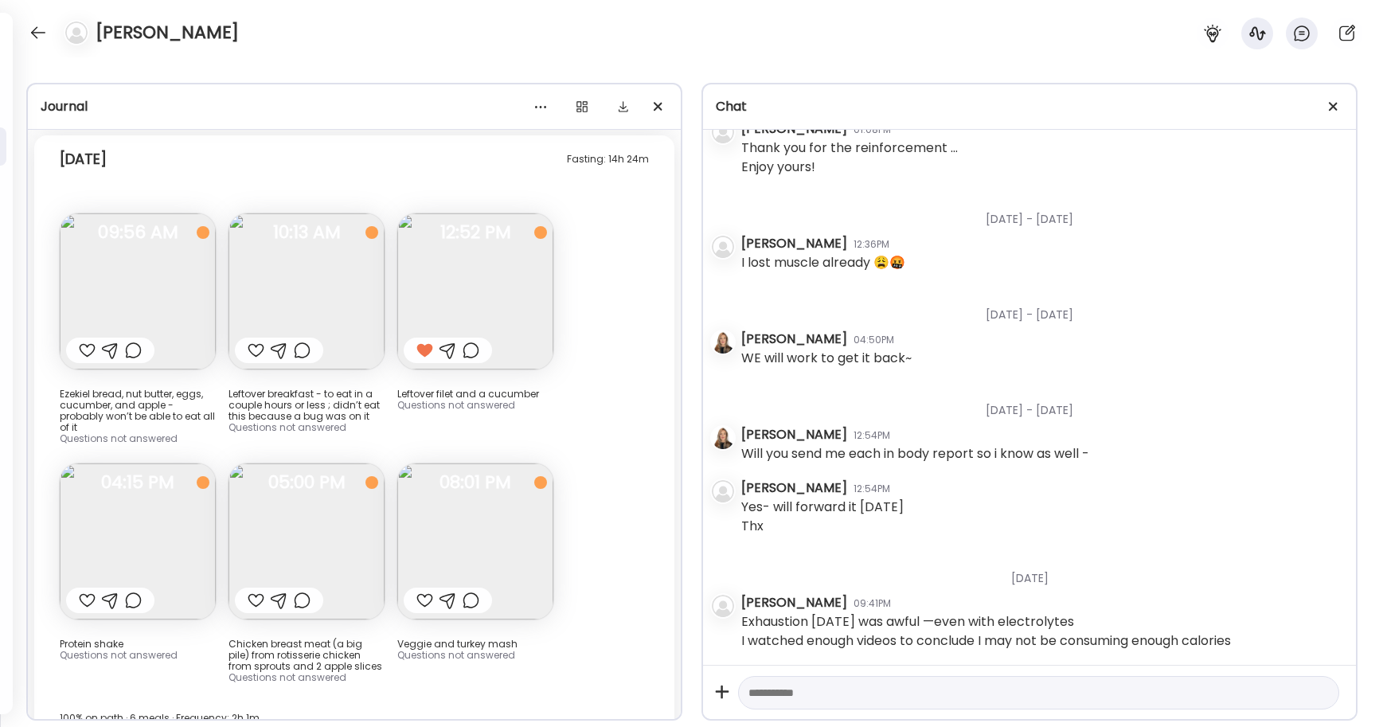
scroll to position [14196, 0]
click at [843, 693] on textarea at bounding box center [1025, 692] width 552 height 19
click at [289, 466] on img at bounding box center [307, 544] width 156 height 156
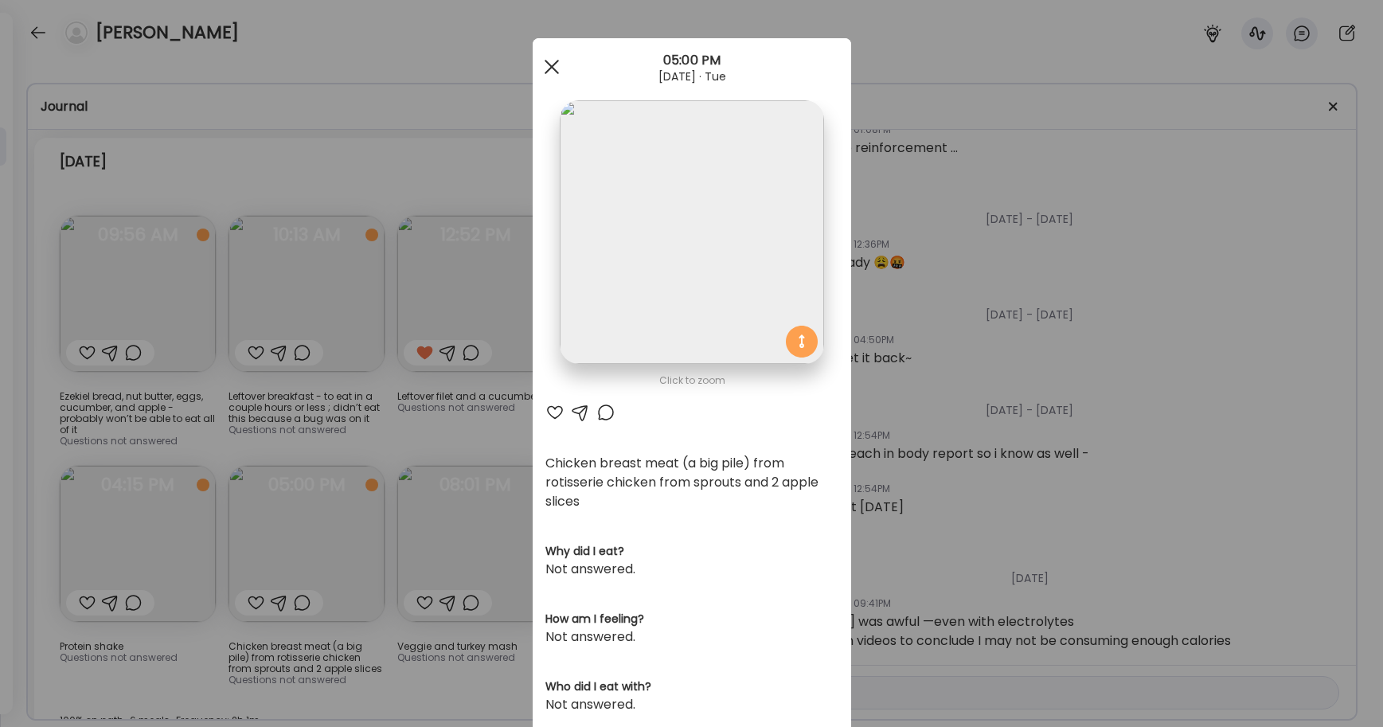
click at [546, 68] on span at bounding box center [551, 67] width 14 height 14
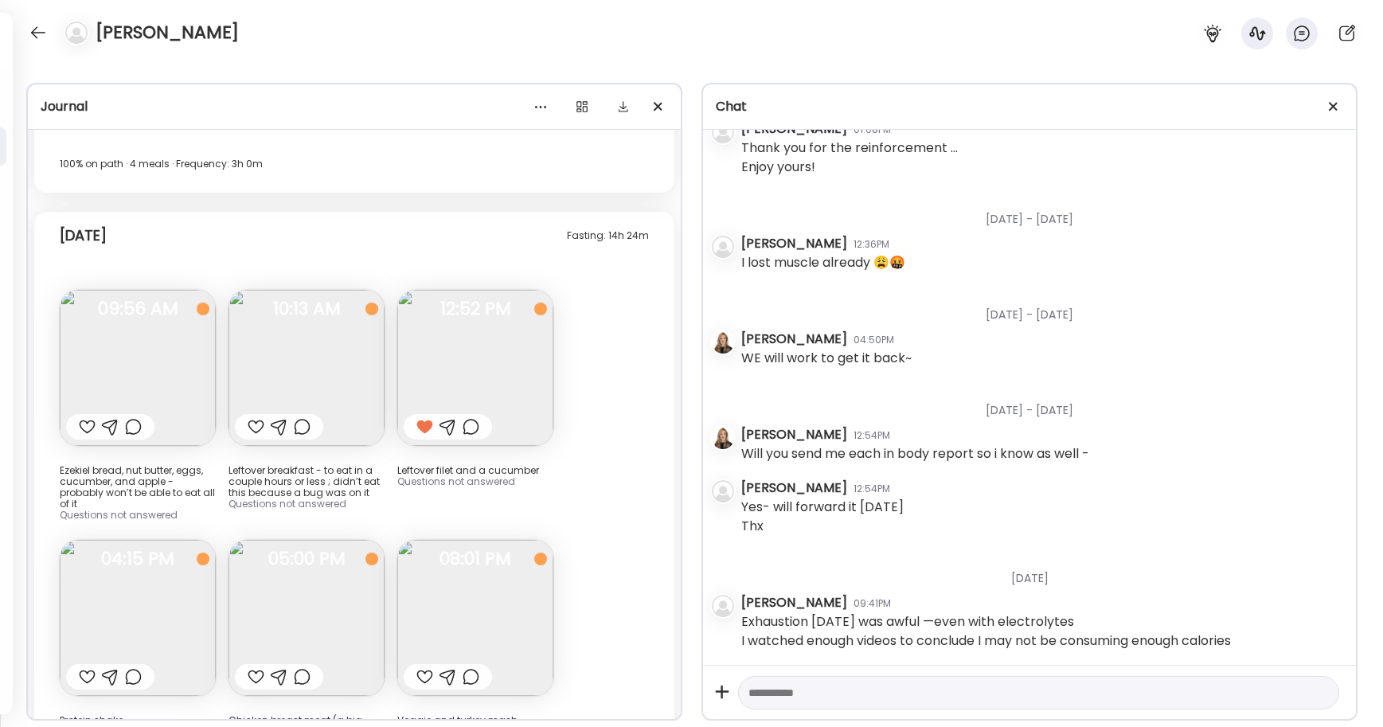
scroll to position [14198, 0]
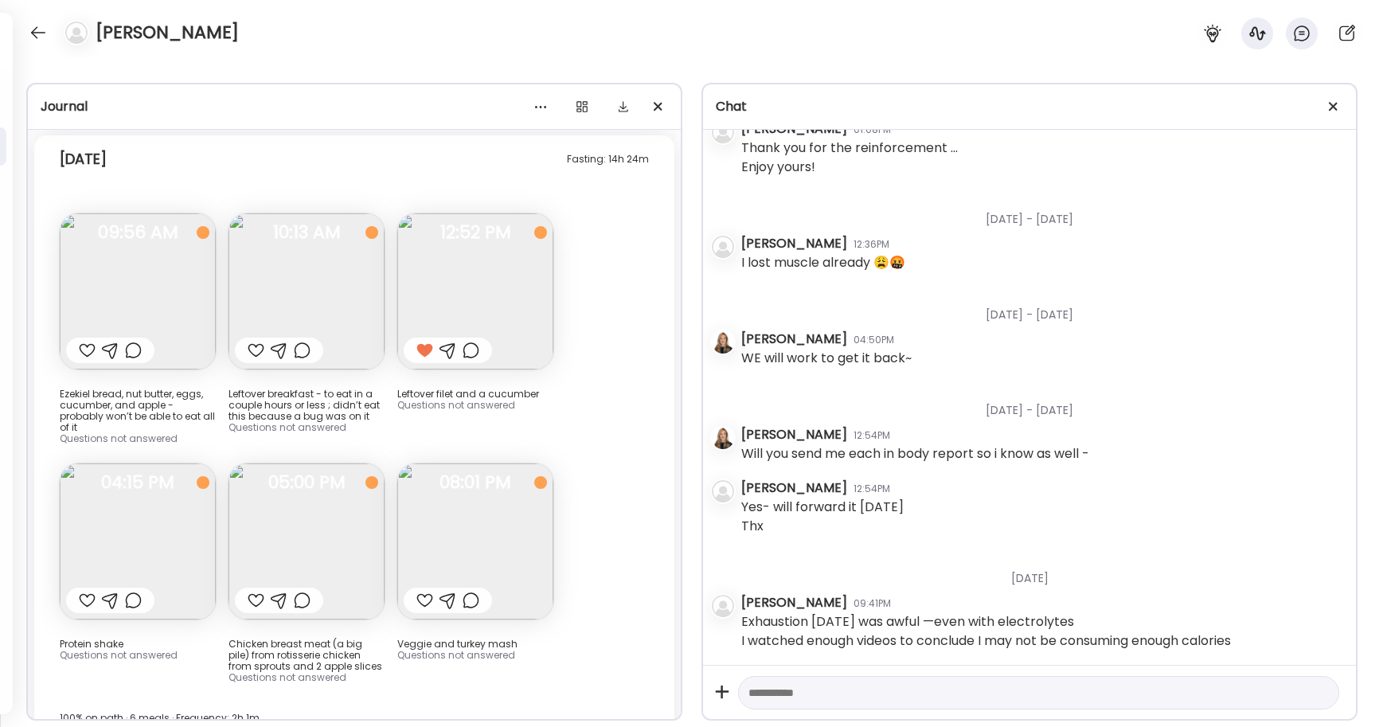
click at [838, 699] on textarea at bounding box center [1025, 692] width 552 height 19
type textarea "*"
click at [863, 685] on textarea "**********" at bounding box center [1025, 692] width 552 height 19
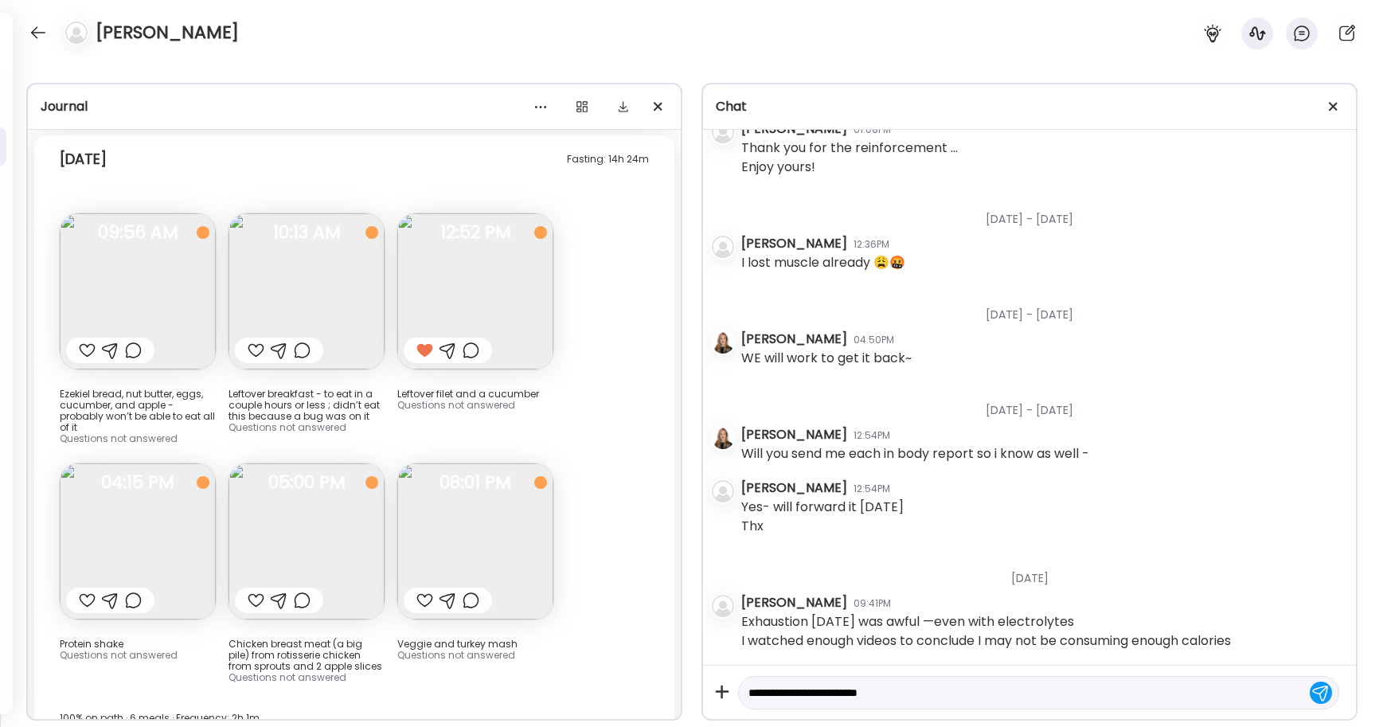
click at [863, 685] on textarea "**********" at bounding box center [1025, 692] width 552 height 19
click at [863, 694] on textarea "**********" at bounding box center [1025, 692] width 552 height 19
click at [863, 698] on textarea "**********" at bounding box center [1025, 692] width 552 height 19
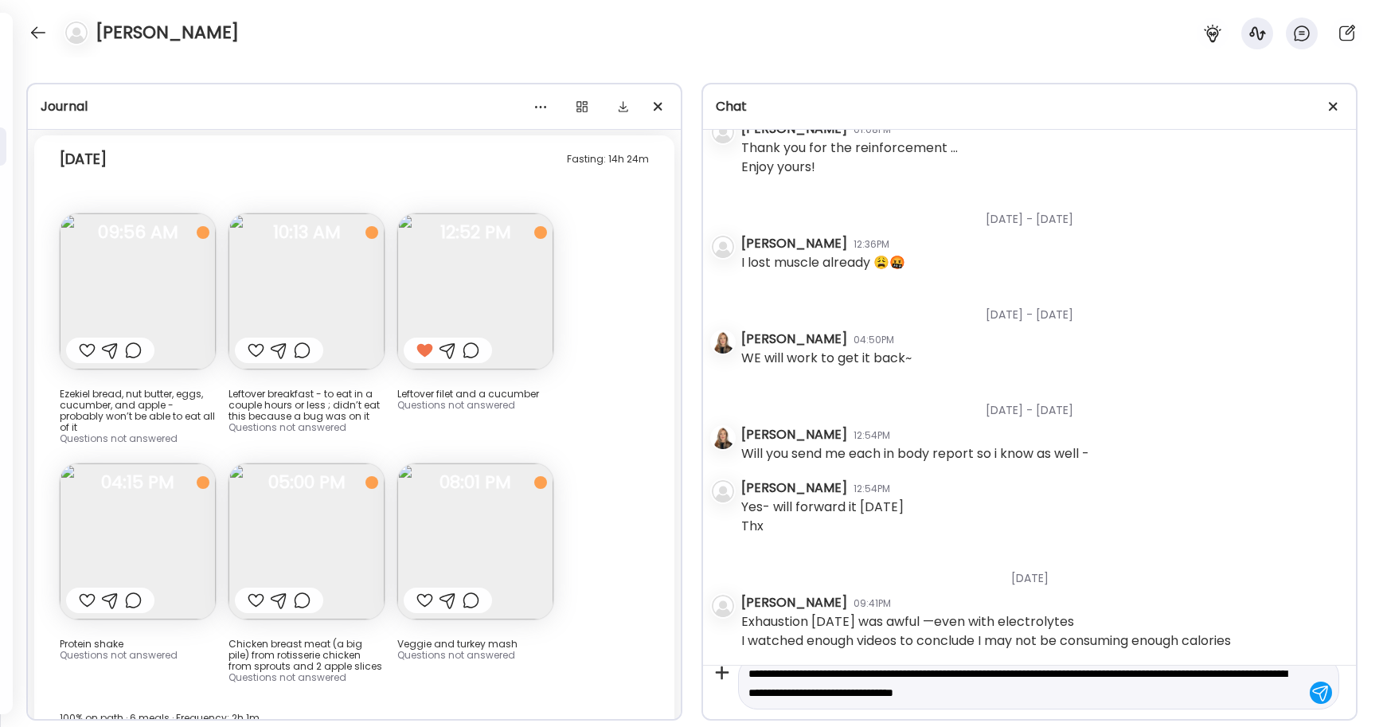
type textarea "**********"
click at [863, 698] on textarea "**********" at bounding box center [1025, 683] width 552 height 38
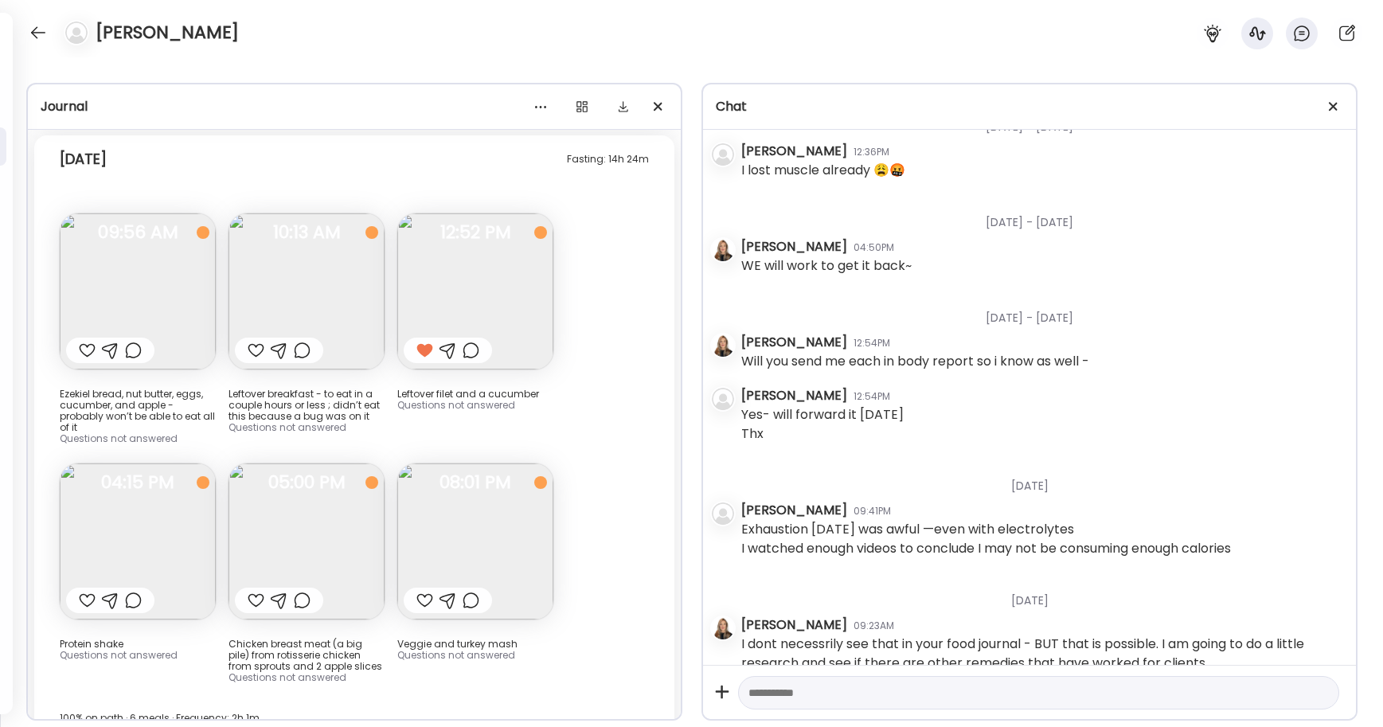
scroll to position [4305, 0]
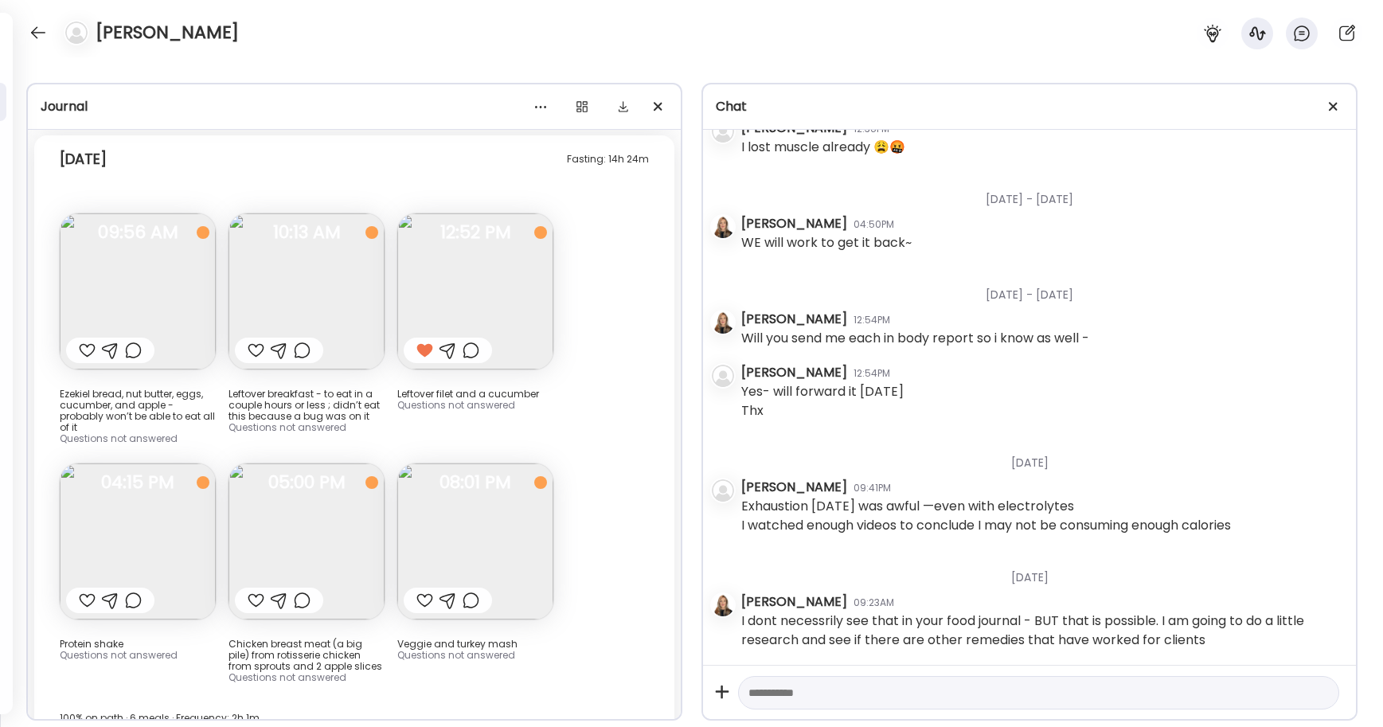
click at [759, 686] on textarea at bounding box center [1025, 692] width 552 height 19
type textarea "**********"
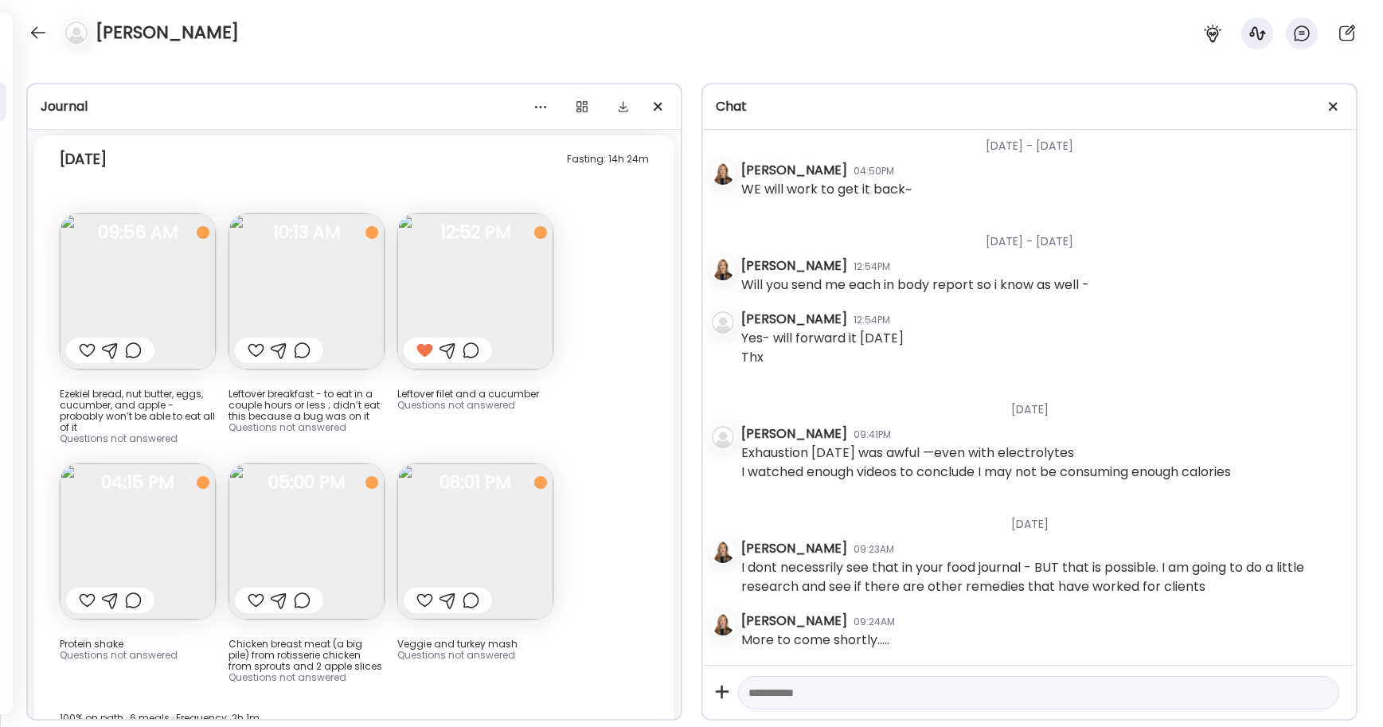
scroll to position [4358, 0]
